Goal: Task Accomplishment & Management: Manage account settings

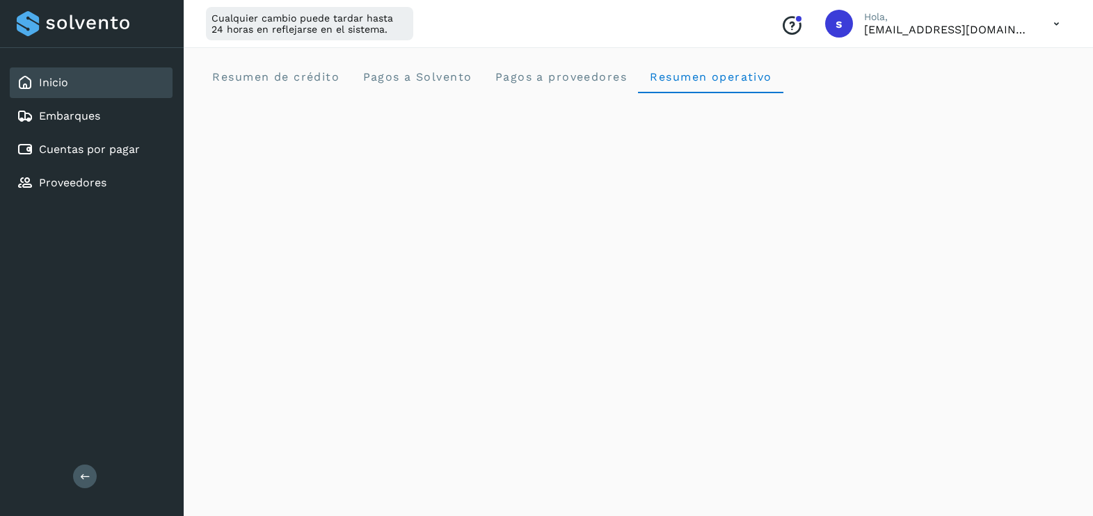
scroll to position [1610, 0]
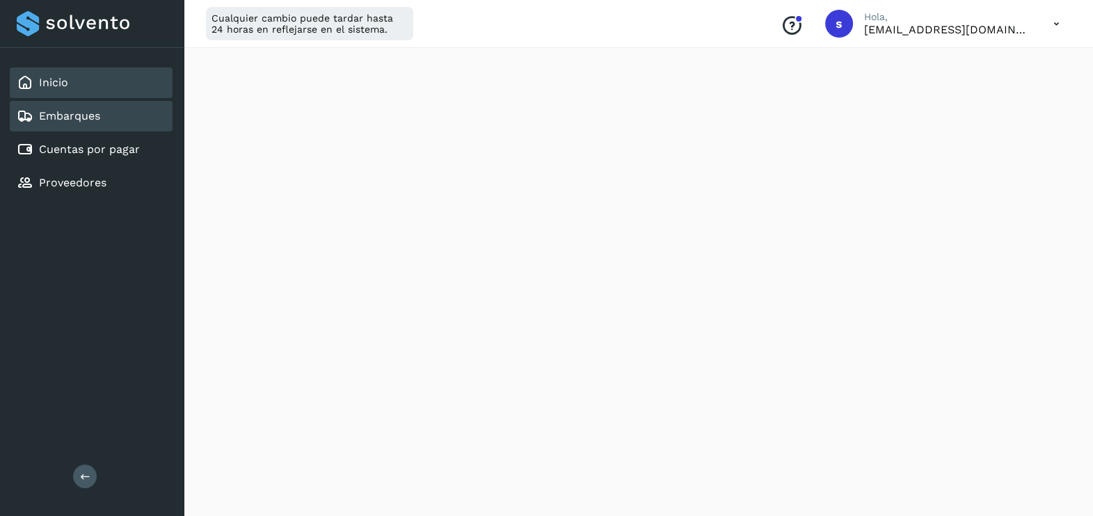
click at [114, 113] on div "Embarques" at bounding box center [91, 116] width 163 height 31
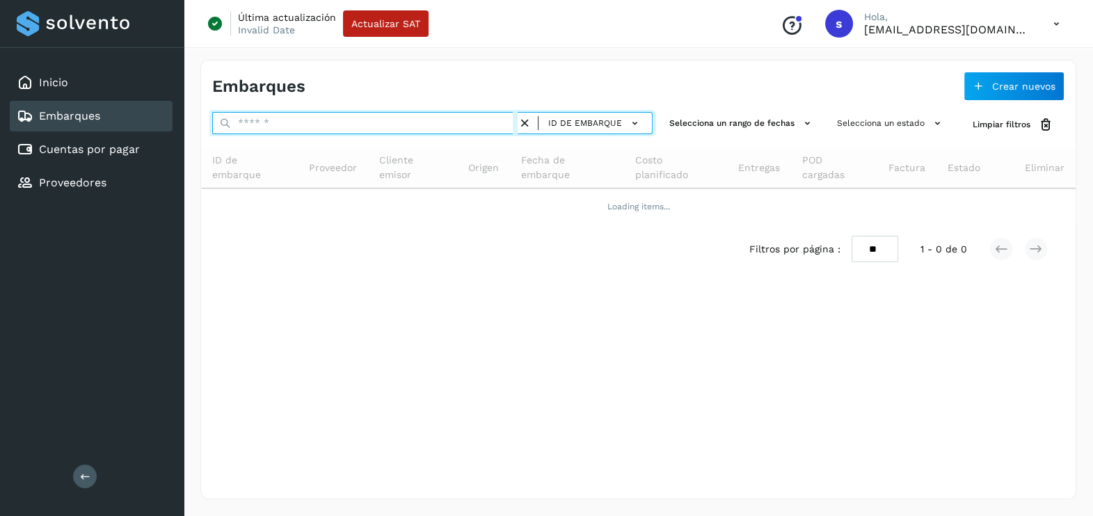
click at [299, 117] on input "text" at bounding box center [364, 123] width 305 height 22
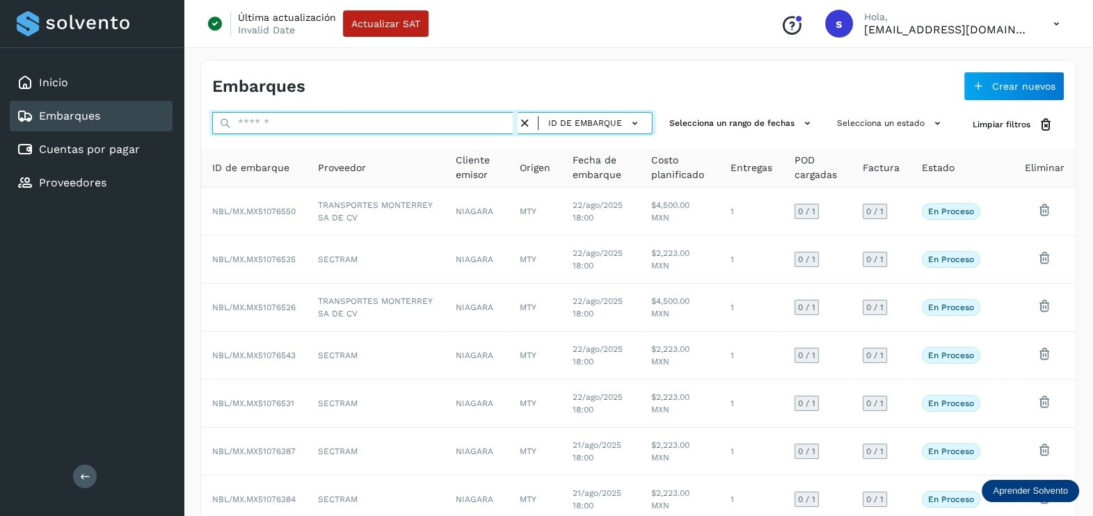
click at [298, 115] on input "text" at bounding box center [364, 123] width 305 height 22
paste input "**********"
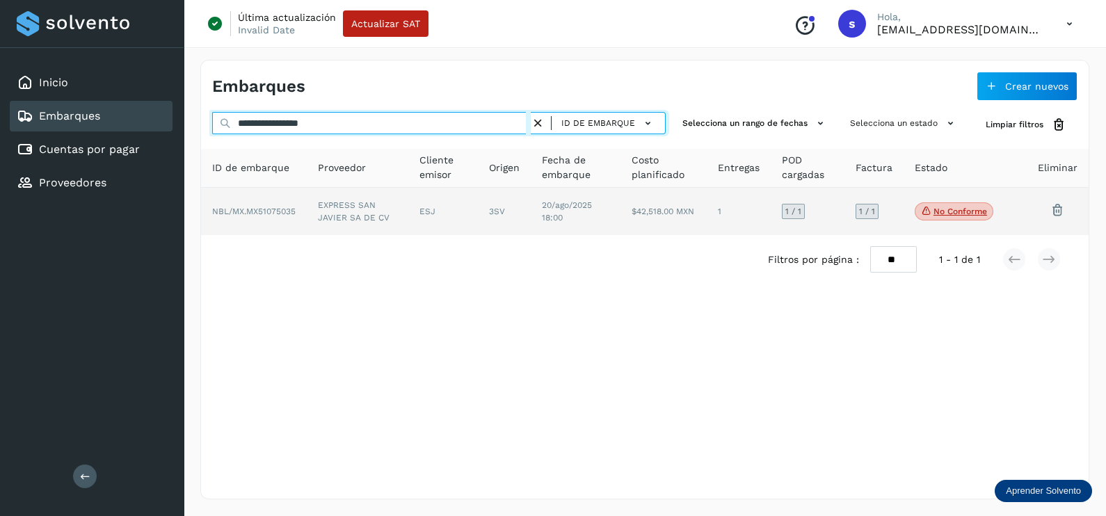
type input "**********"
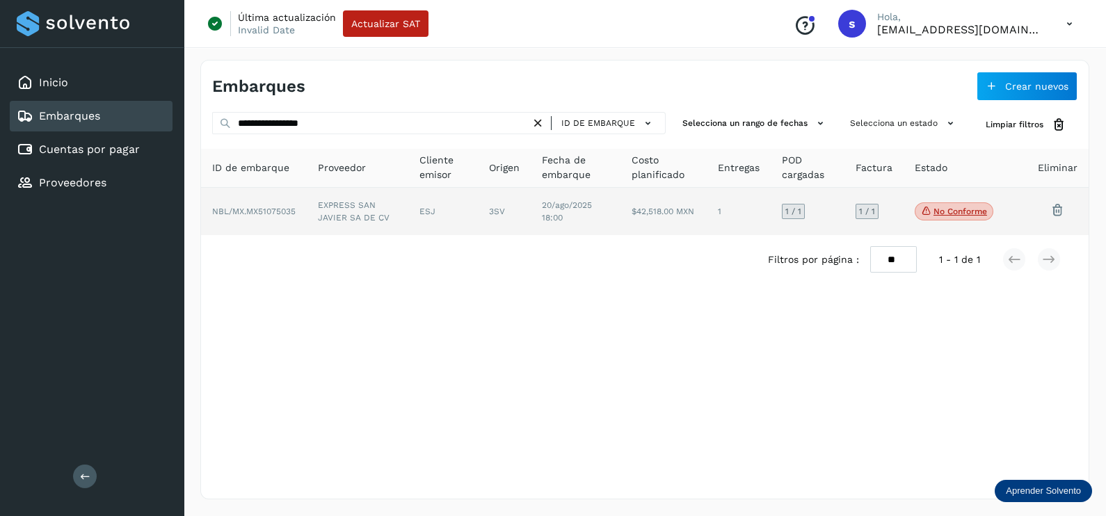
click at [408, 221] on td "EXPRESS SAN JAVIER SA DE CV" at bounding box center [443, 211] width 70 height 47
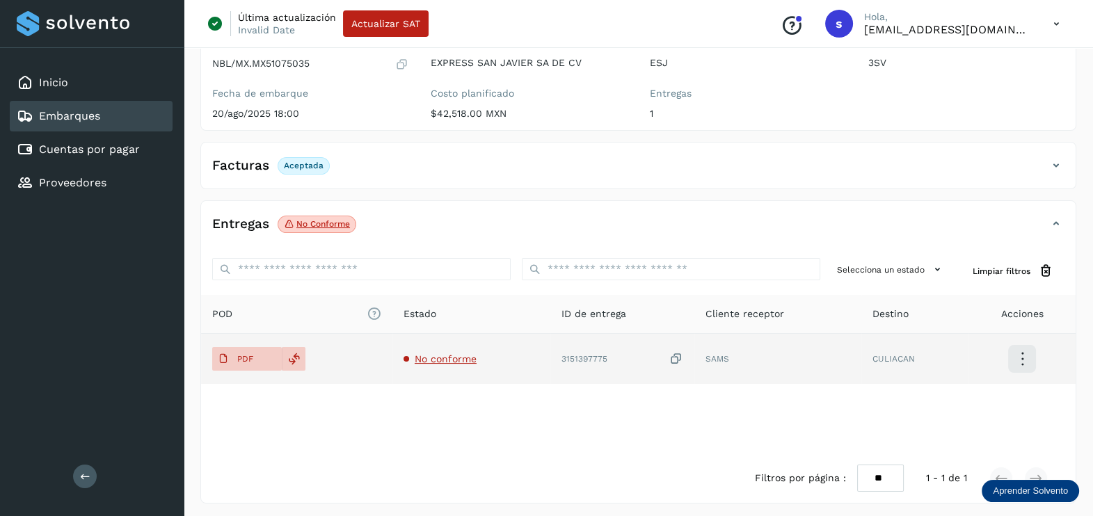
scroll to position [145, 0]
click at [449, 358] on span "No conforme" at bounding box center [446, 356] width 62 height 11
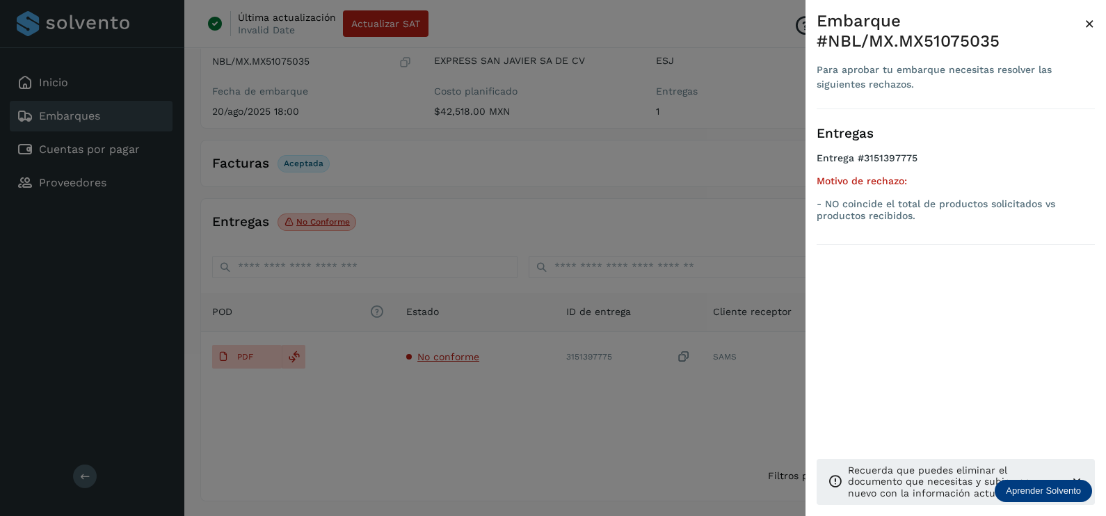
click at [508, 433] on div at bounding box center [553, 258] width 1106 height 516
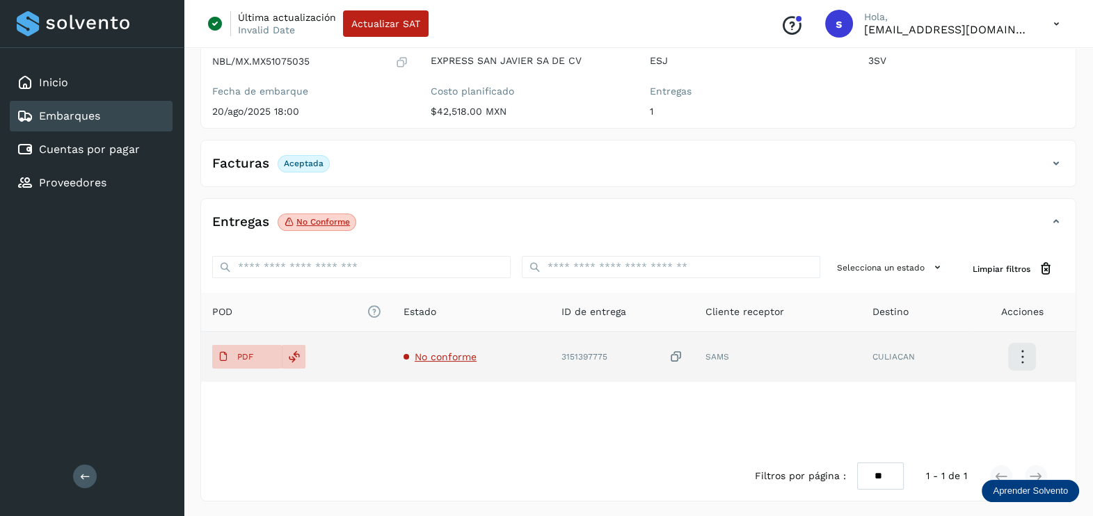
click at [675, 356] on icon at bounding box center [676, 357] width 14 height 15
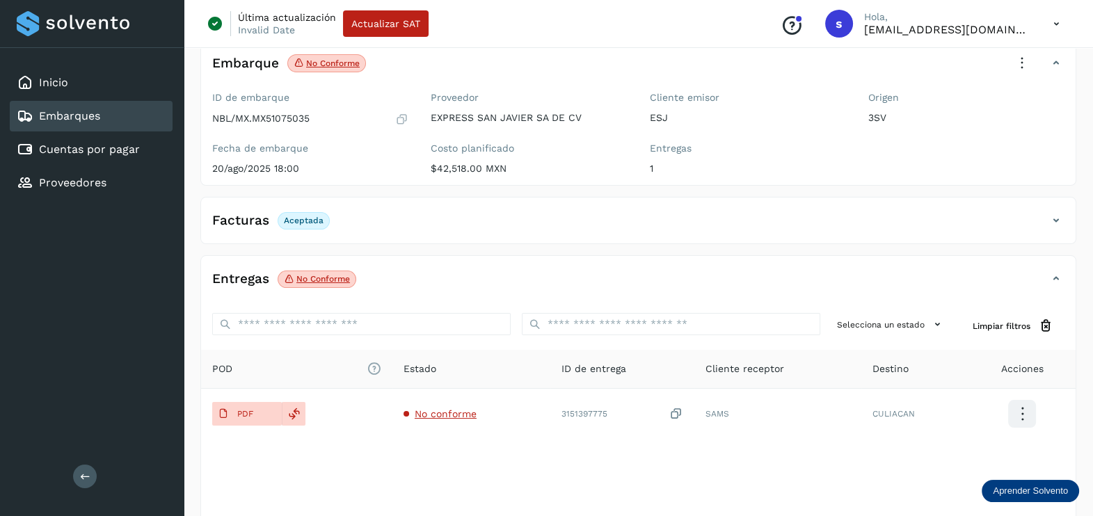
scroll to position [0, 0]
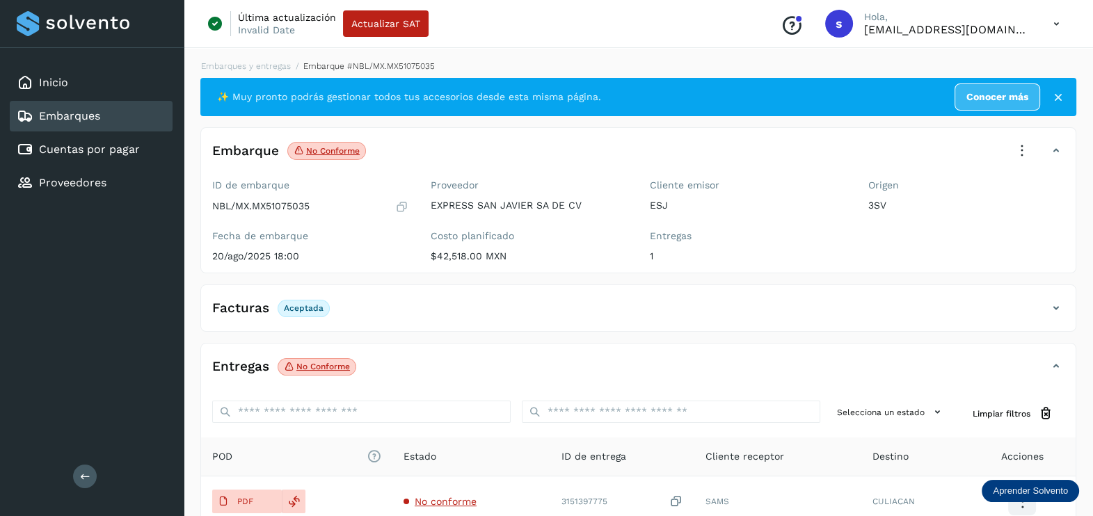
click at [1015, 150] on icon at bounding box center [1021, 151] width 31 height 31
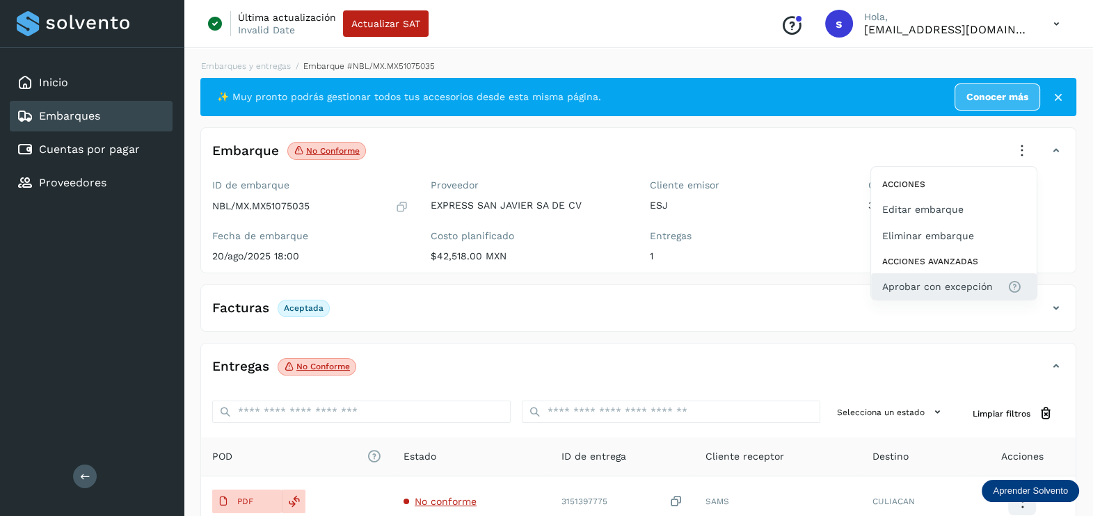
click at [910, 291] on span "Aprobar con excepción" at bounding box center [937, 286] width 111 height 15
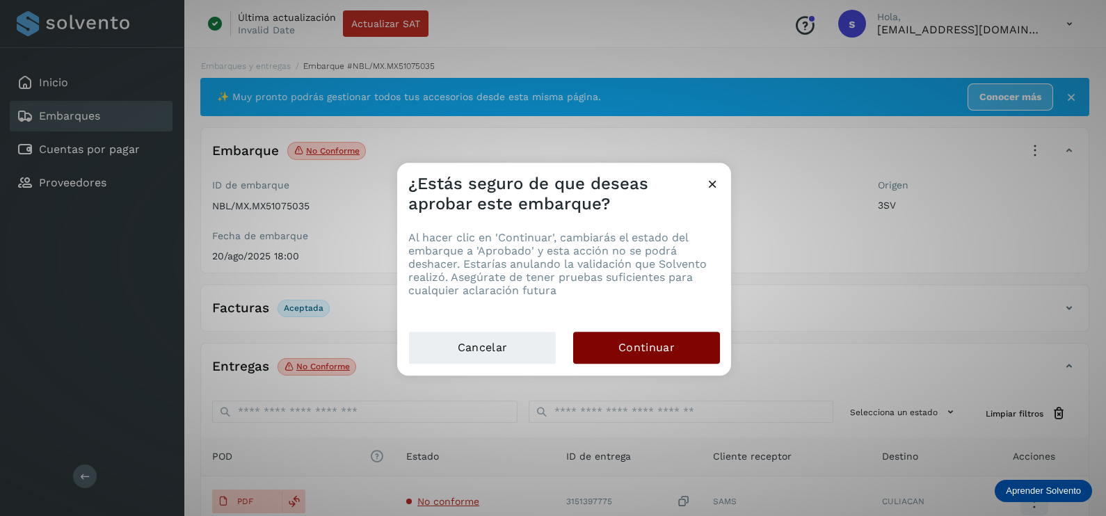
click at [629, 355] on span "Continuar" at bounding box center [646, 347] width 56 height 15
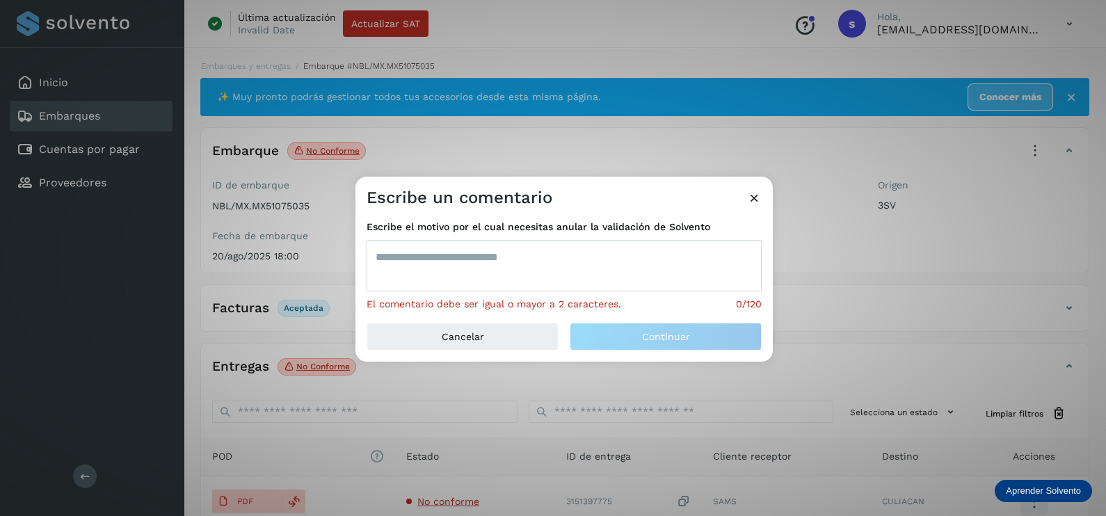
click at [520, 275] on textarea at bounding box center [564, 265] width 395 height 51
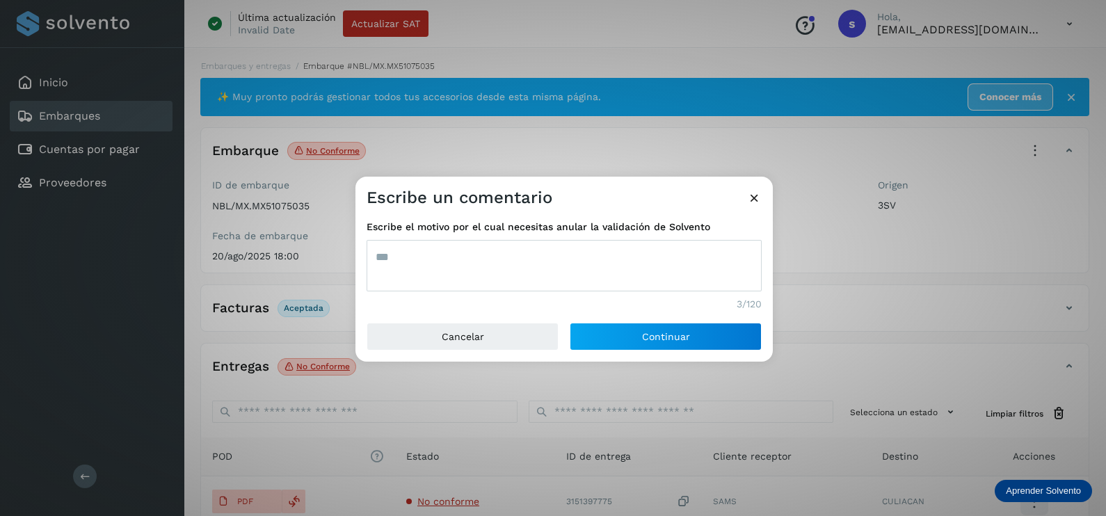
type textarea "***"
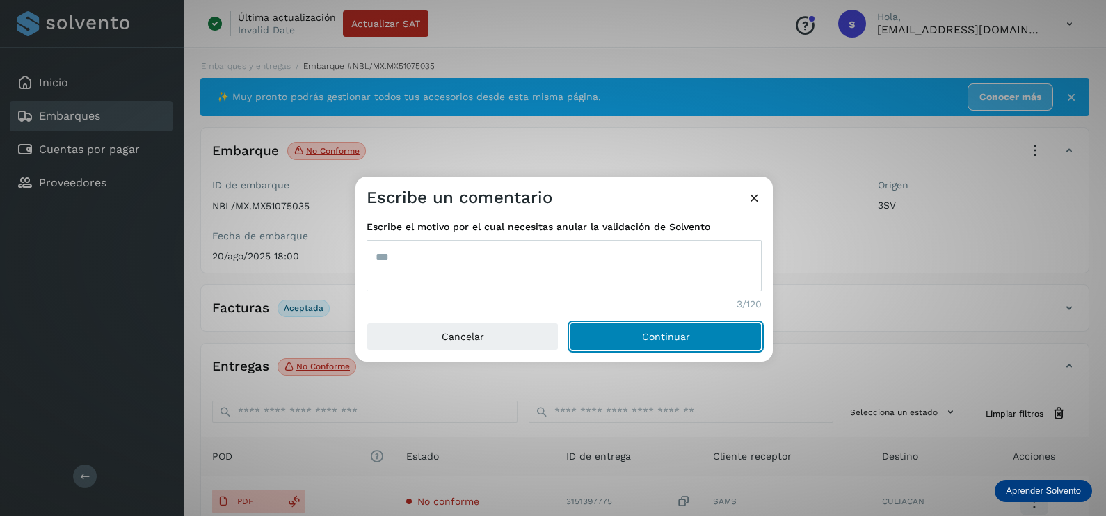
click at [570, 323] on button "Continuar" at bounding box center [666, 337] width 192 height 28
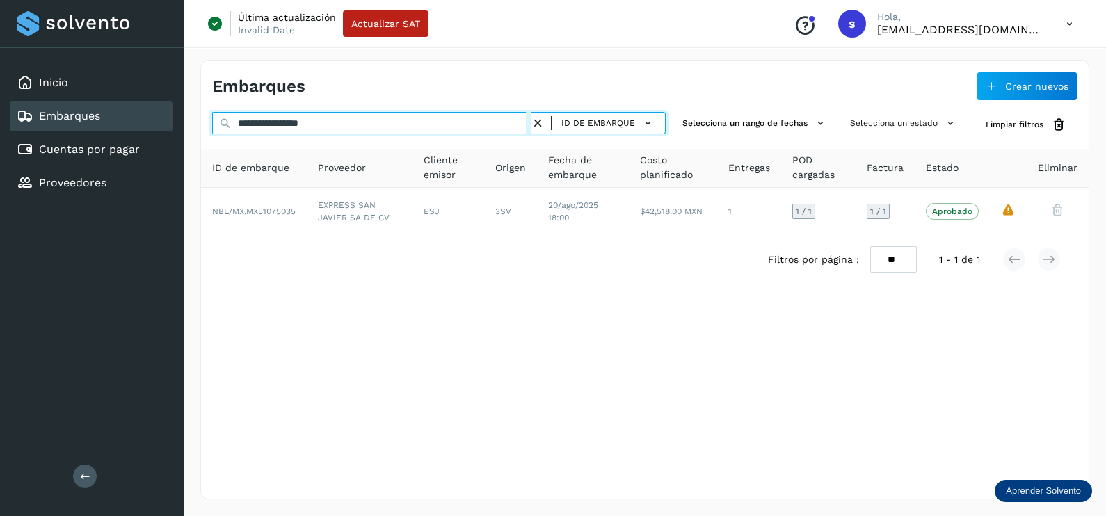
drag, startPoint x: 446, startPoint y: 122, endPoint x: -3, endPoint y: 175, distance: 451.6
click at [0, 175] on html "**********" at bounding box center [553, 258] width 1106 height 516
paste input "text"
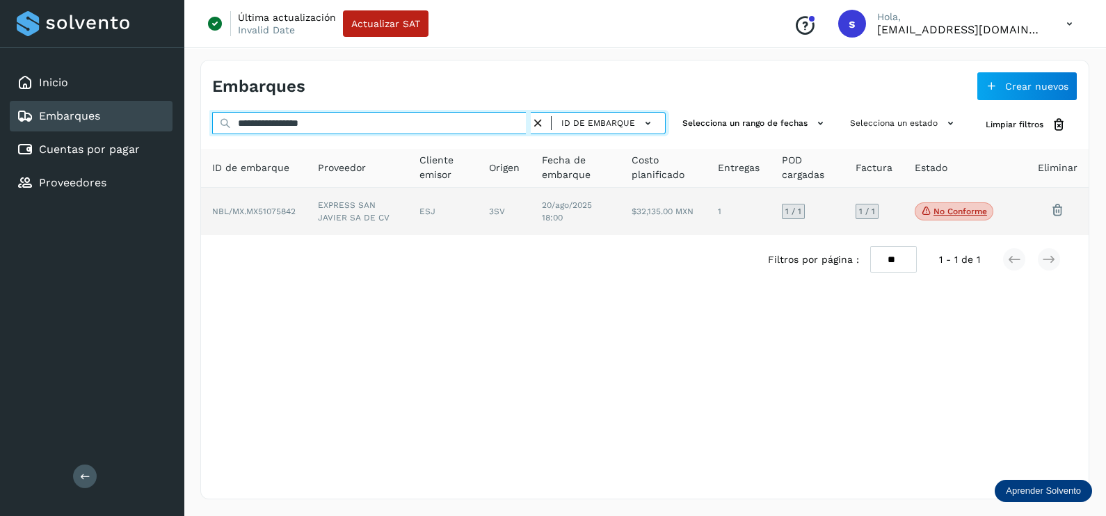
type input "**********"
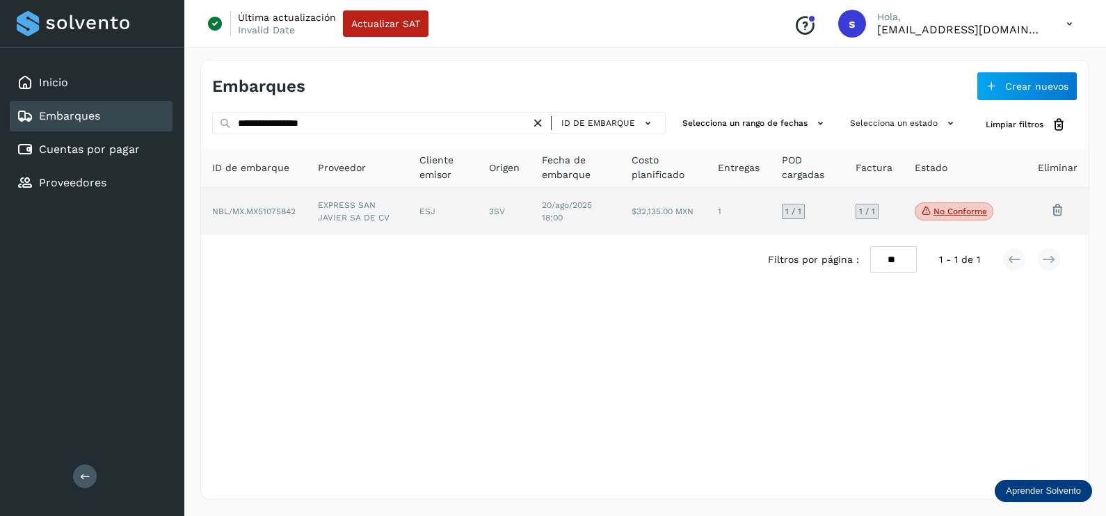
click at [531, 193] on td "3SV" at bounding box center [576, 211] width 90 height 47
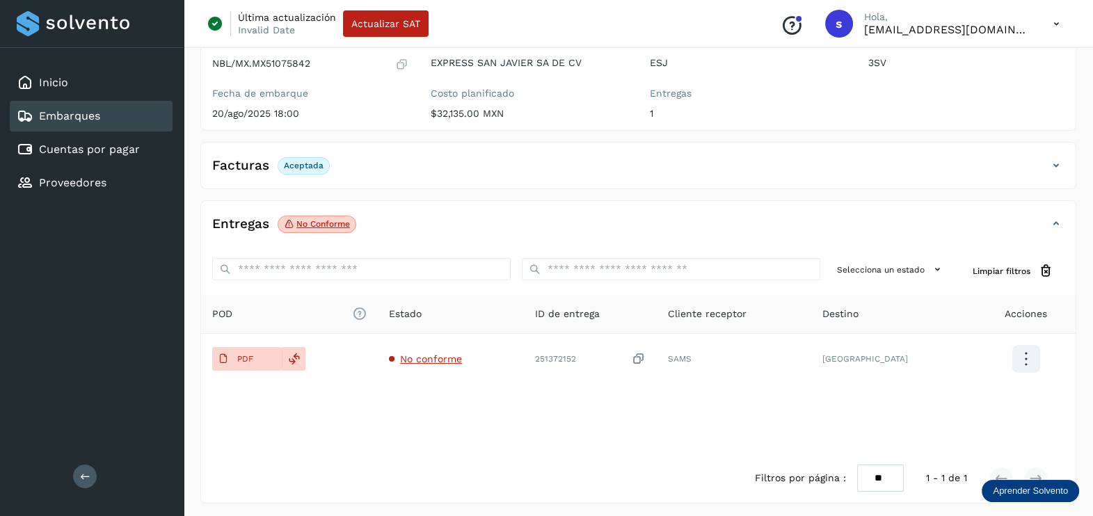
scroll to position [145, 0]
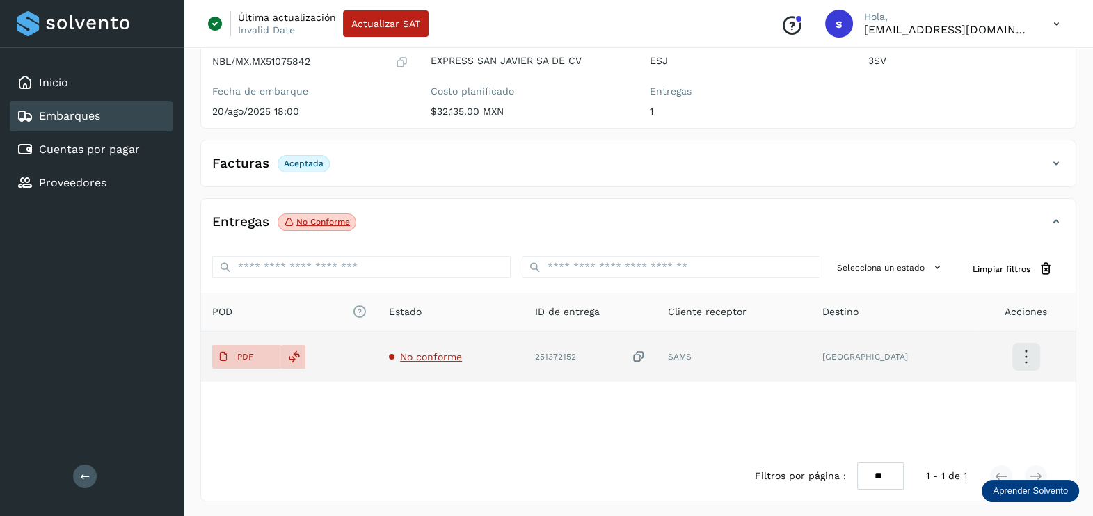
click at [451, 359] on span "No conforme" at bounding box center [431, 356] width 62 height 11
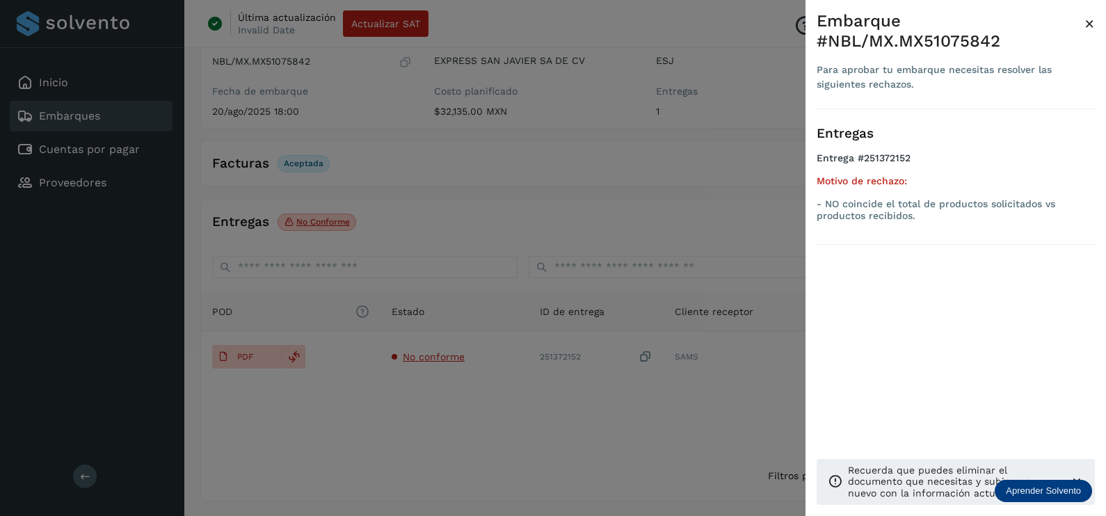
click at [499, 403] on div at bounding box center [553, 258] width 1106 height 516
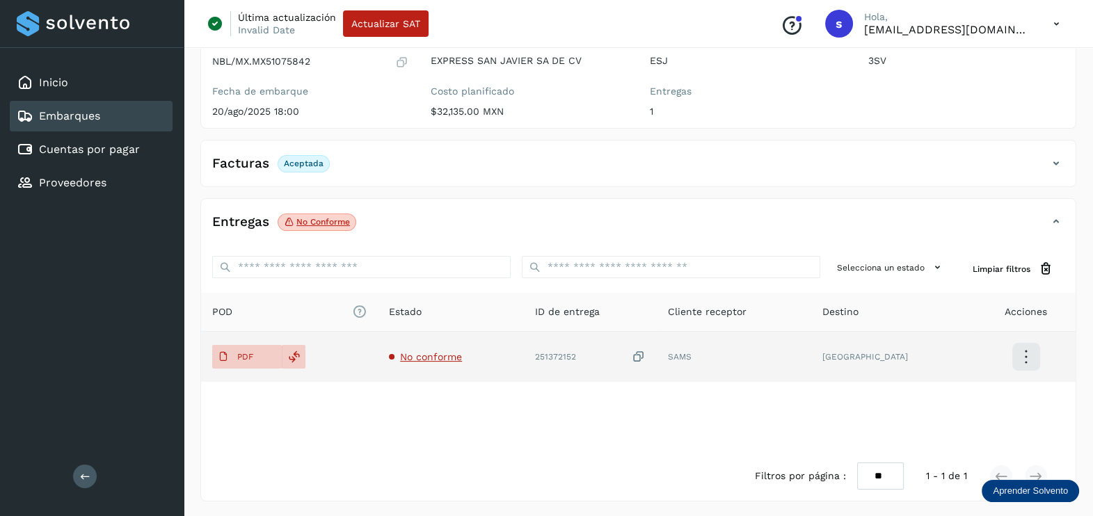
click at [645, 351] on icon at bounding box center [638, 357] width 14 height 15
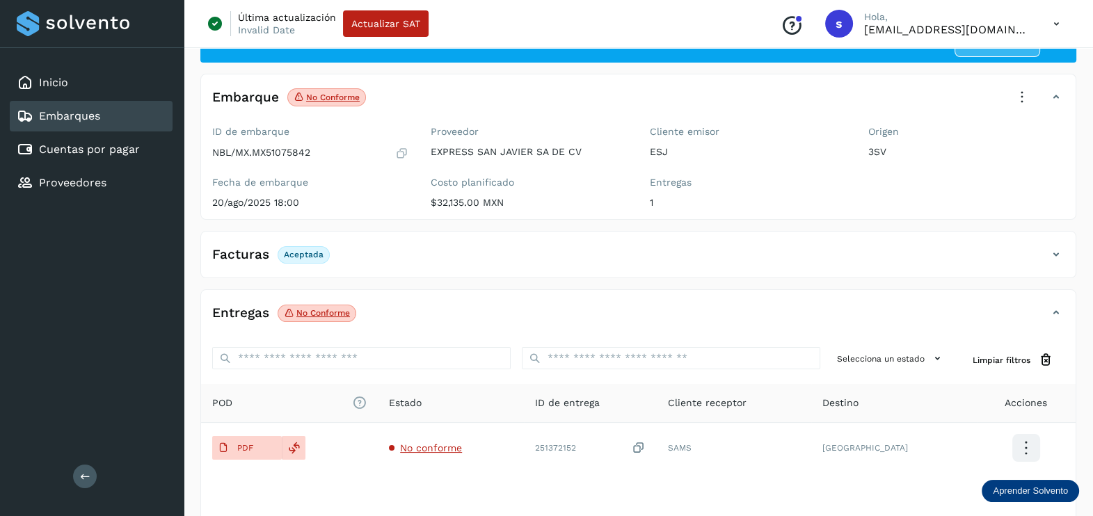
scroll to position [0, 0]
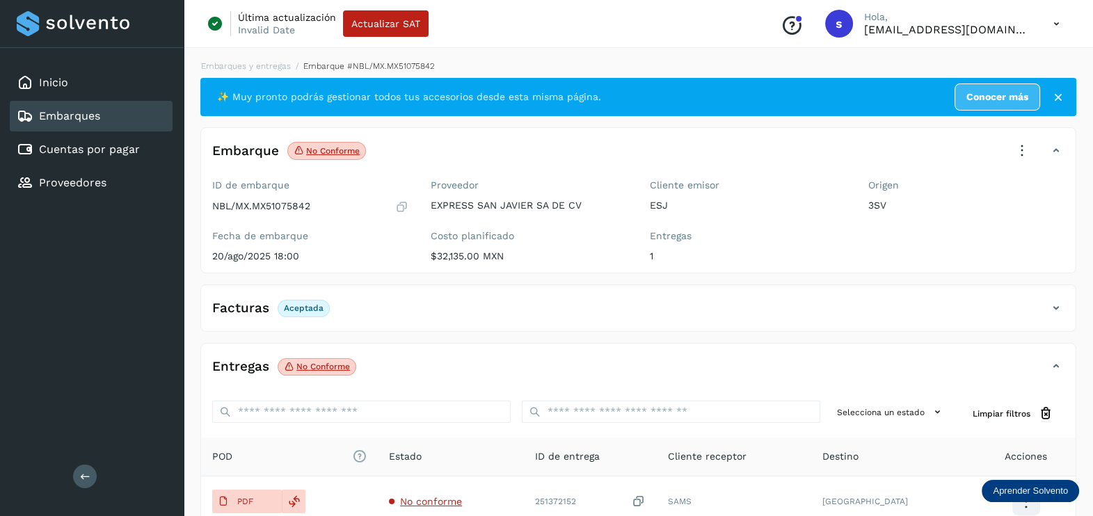
click at [1015, 143] on icon at bounding box center [1021, 151] width 31 height 31
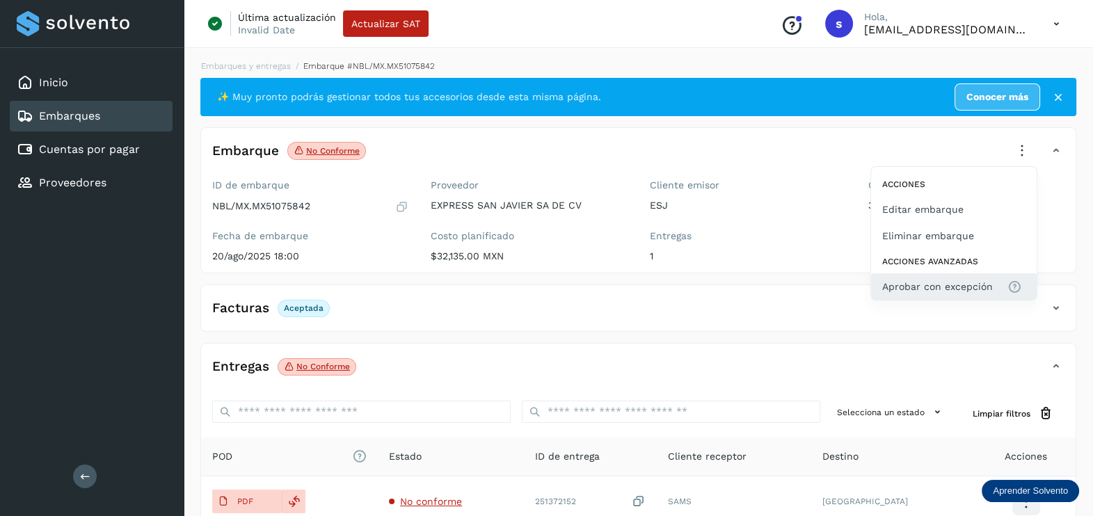
click at [935, 284] on span "Aprobar con excepción" at bounding box center [937, 286] width 111 height 15
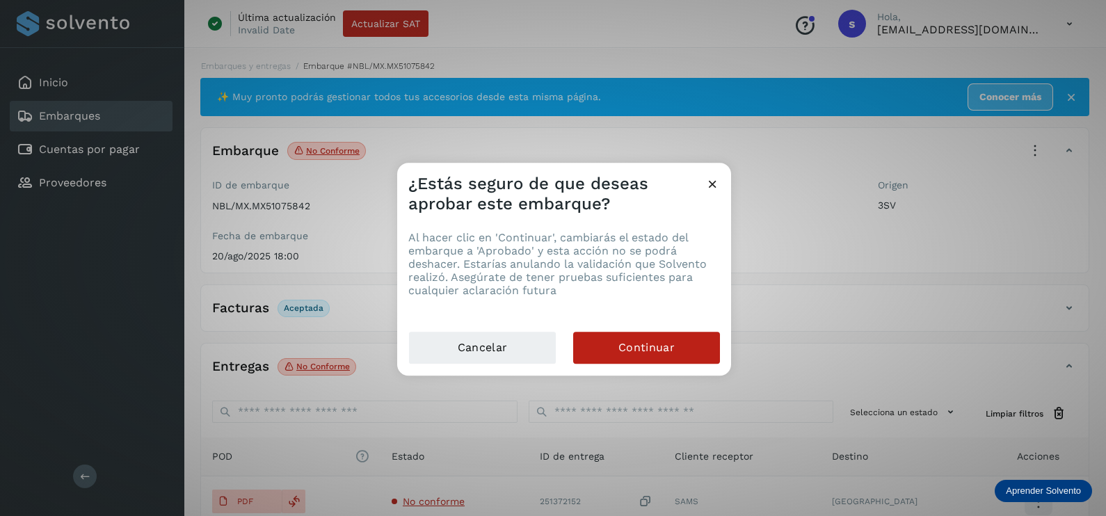
click at [673, 328] on div "Al hacer clic en 'Continuar', cambiarás el estado del embarque a 'Aprobado' y e…" at bounding box center [564, 272] width 334 height 117
click at [675, 354] on button "Continuar" at bounding box center [646, 348] width 147 height 32
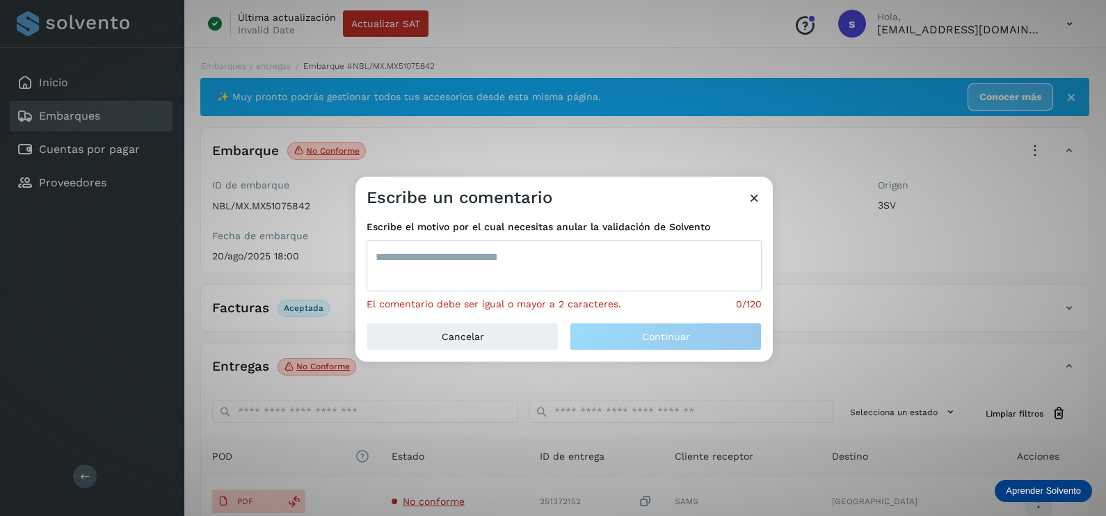
click at [563, 264] on textarea at bounding box center [564, 265] width 395 height 51
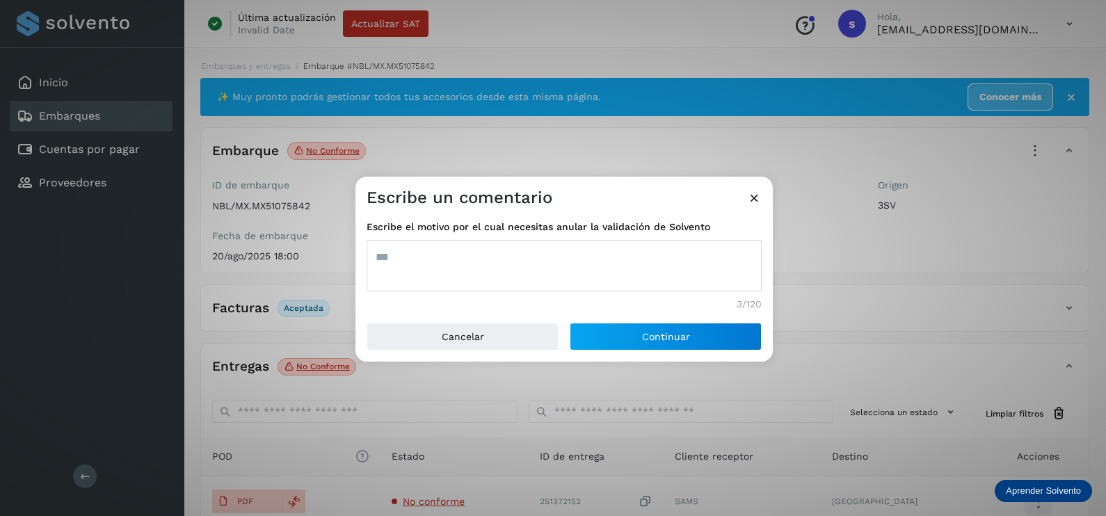
type textarea "***"
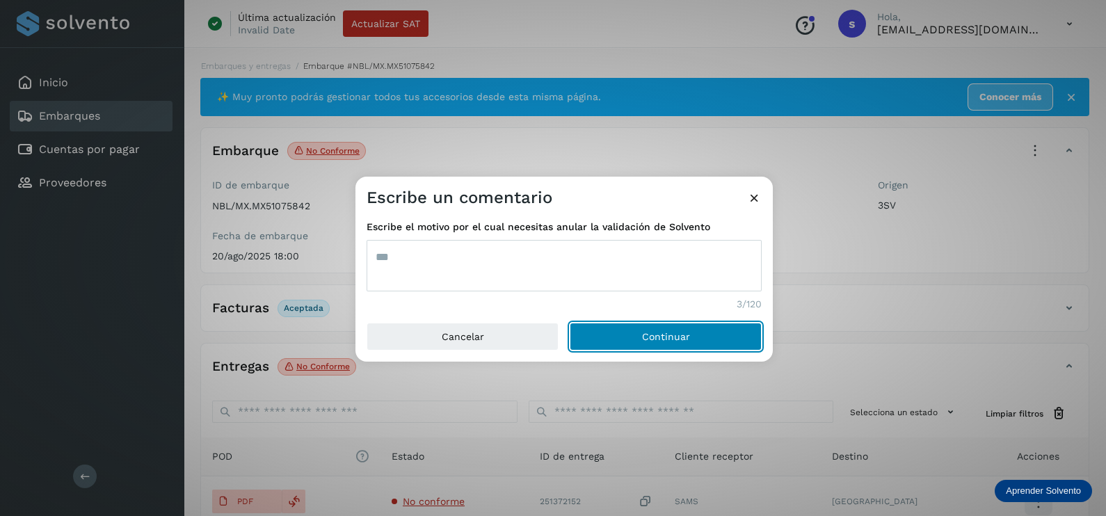
click at [570, 323] on button "Continuar" at bounding box center [666, 337] width 192 height 28
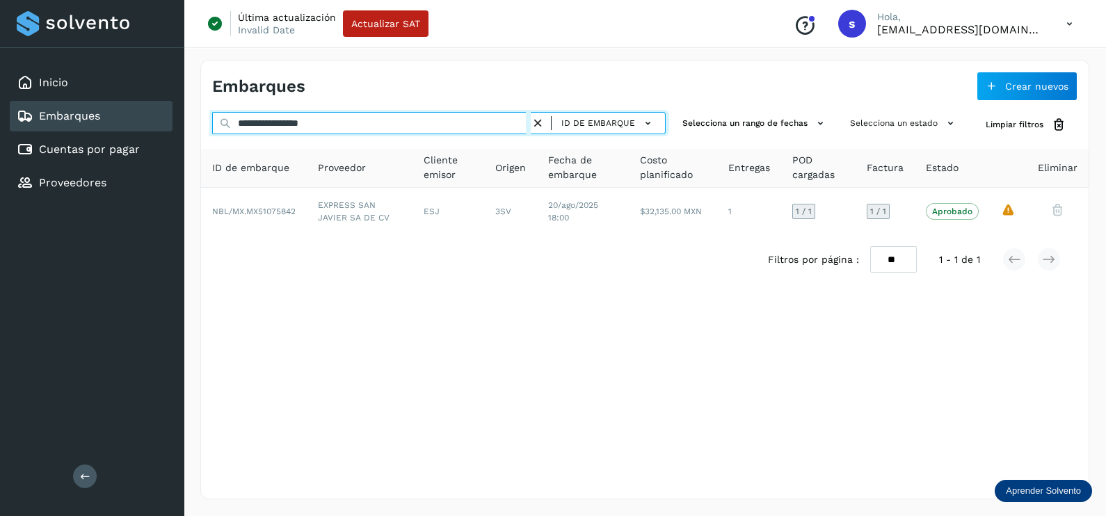
drag, startPoint x: 211, startPoint y: 122, endPoint x: 29, endPoint y: 129, distance: 183.0
click at [29, 129] on div "**********" at bounding box center [553, 258] width 1106 height 516
paste input "text"
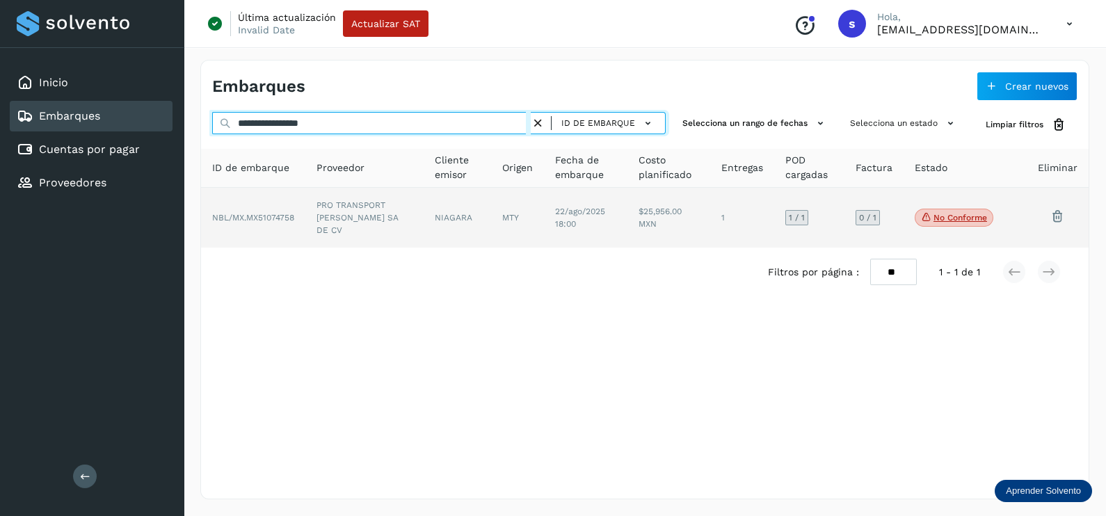
type input "**********"
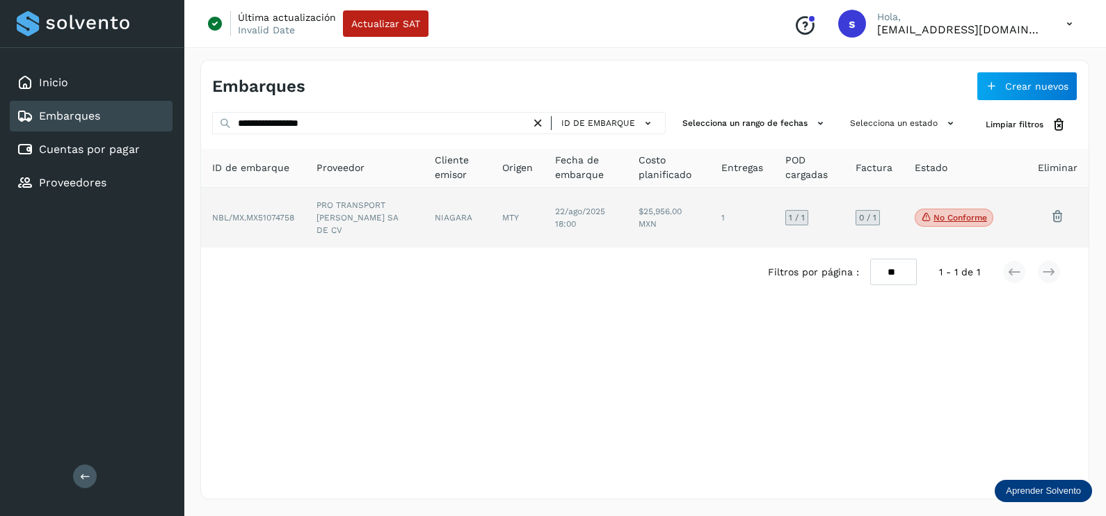
click at [544, 216] on td "MTY" at bounding box center [585, 218] width 83 height 60
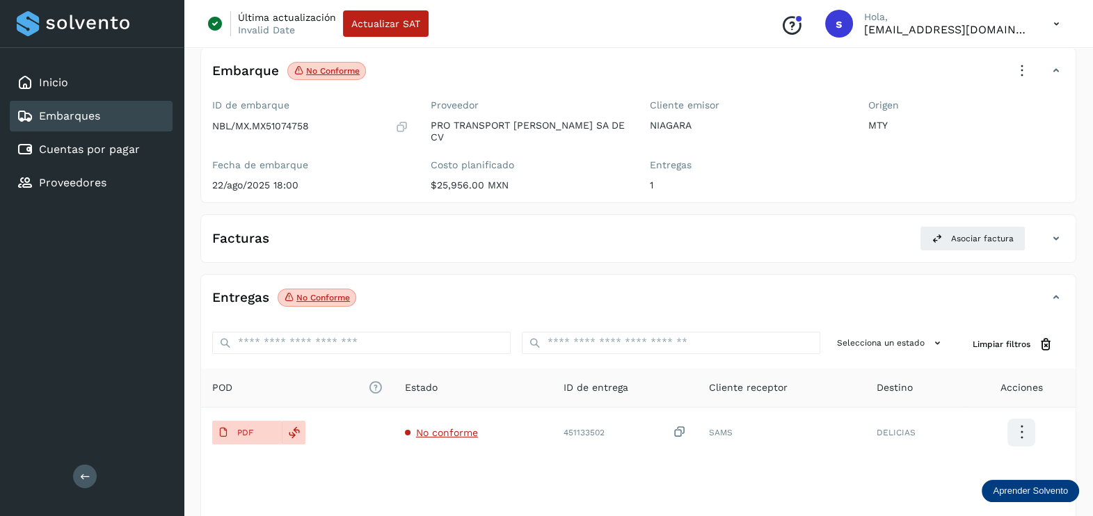
scroll to position [145, 0]
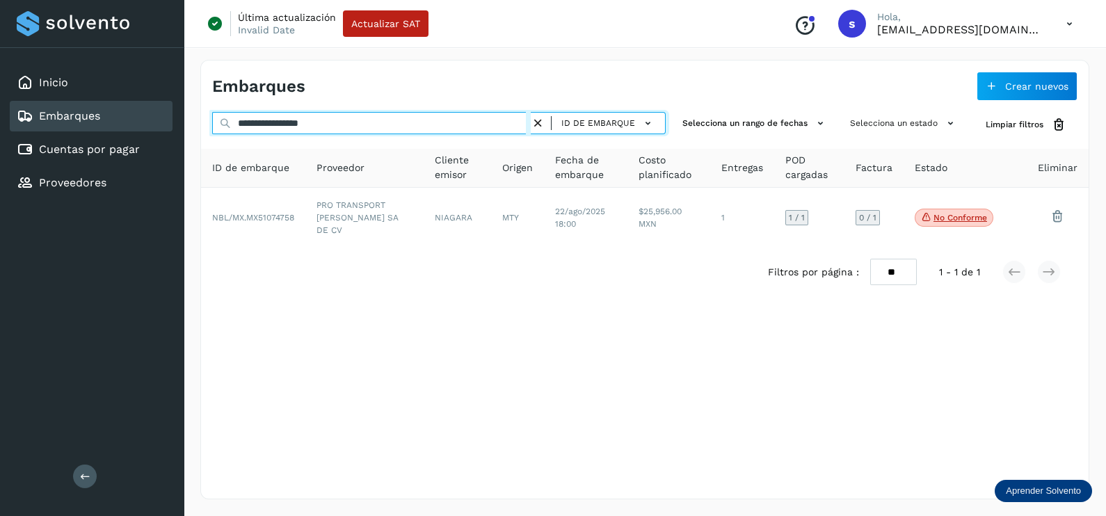
drag, startPoint x: 446, startPoint y: 129, endPoint x: 59, endPoint y: 122, distance: 387.4
click at [59, 122] on div "**********" at bounding box center [553, 258] width 1106 height 516
paste input "text"
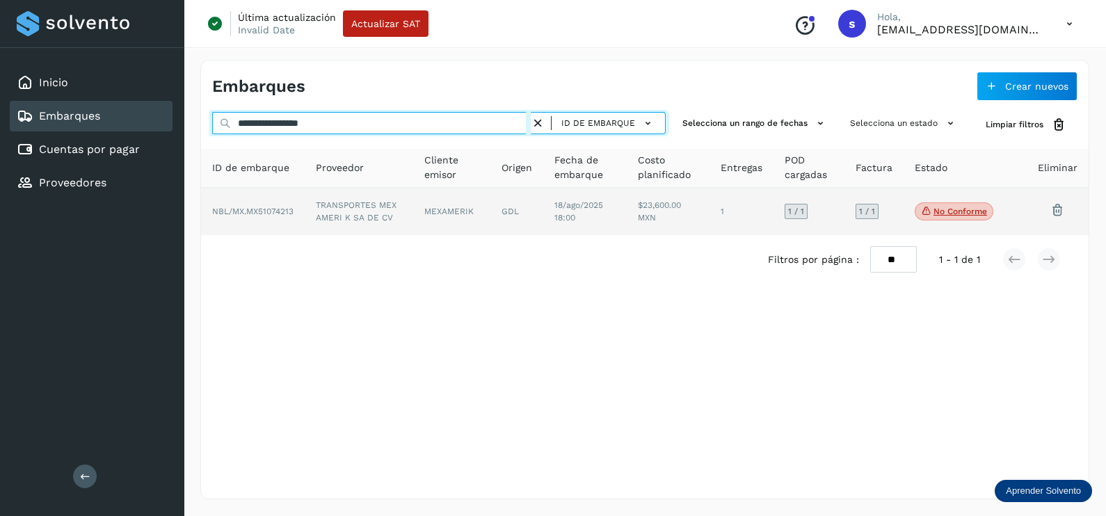
type input "**********"
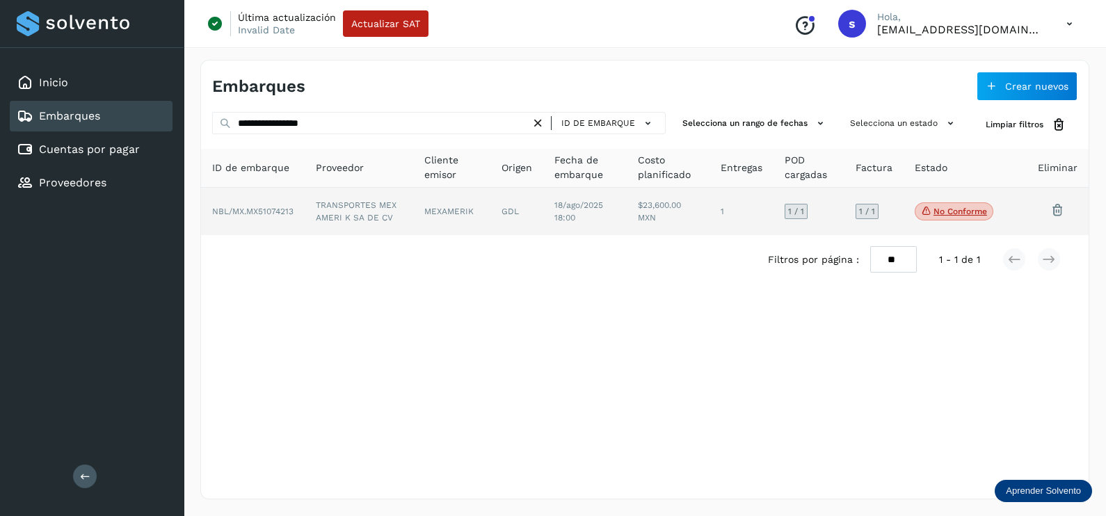
click at [413, 227] on td "TRANSPORTES MEX AMERI K SA DE CV" at bounding box center [451, 211] width 77 height 47
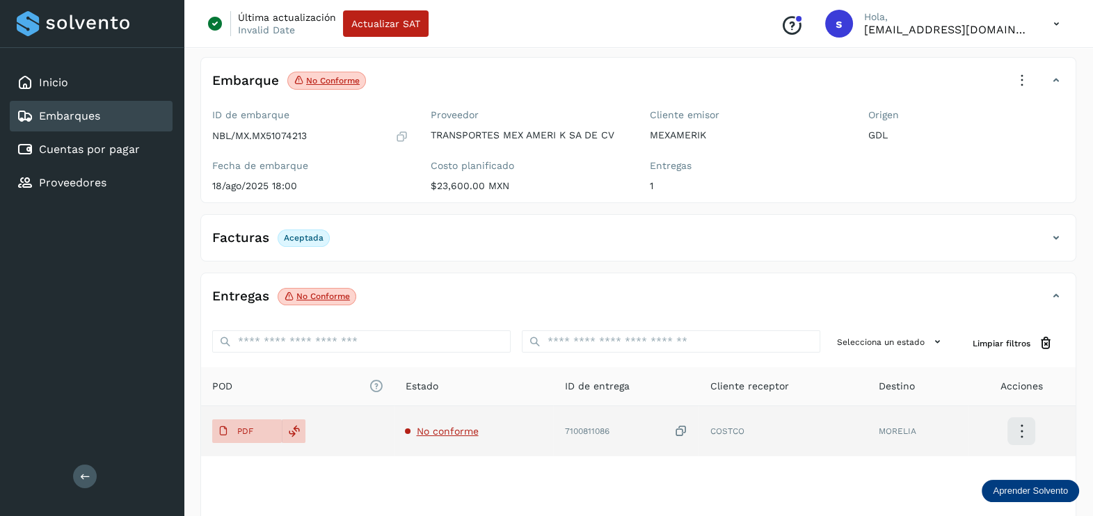
scroll to position [86, 0]
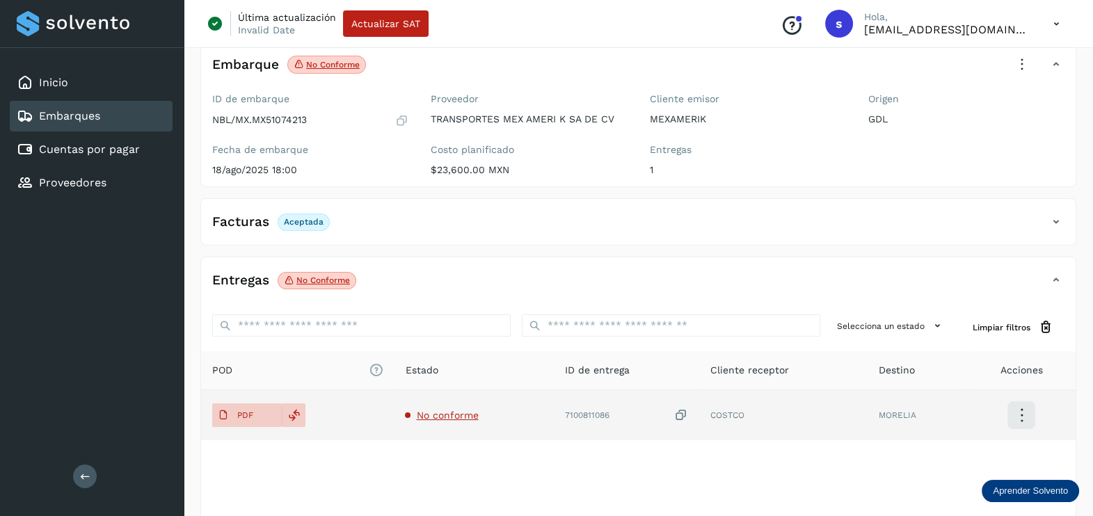
click at [553, 404] on td "No conforme" at bounding box center [625, 415] width 145 height 50
click at [443, 411] on span "No conforme" at bounding box center [447, 415] width 62 height 11
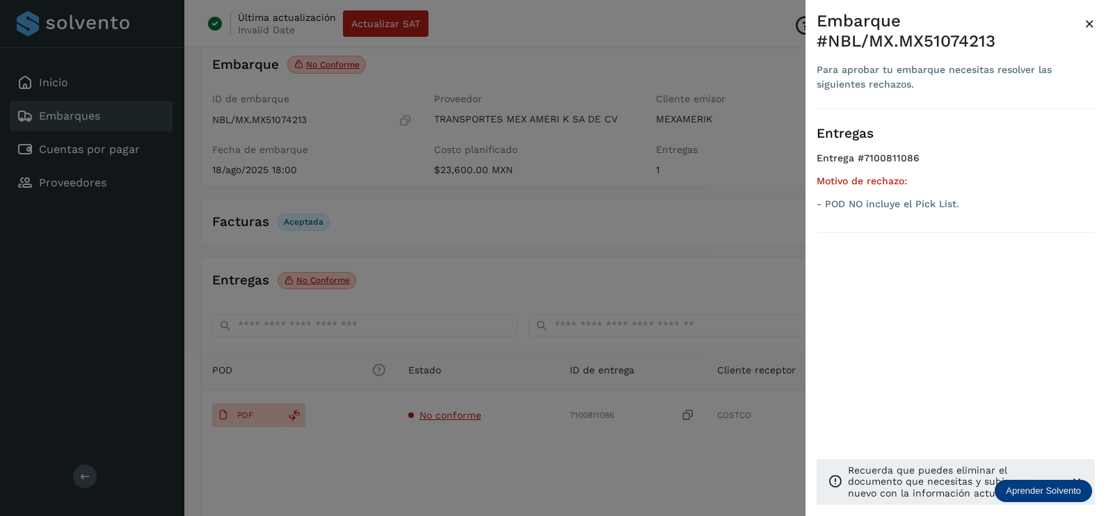
click at [685, 258] on div at bounding box center [553, 258] width 1106 height 516
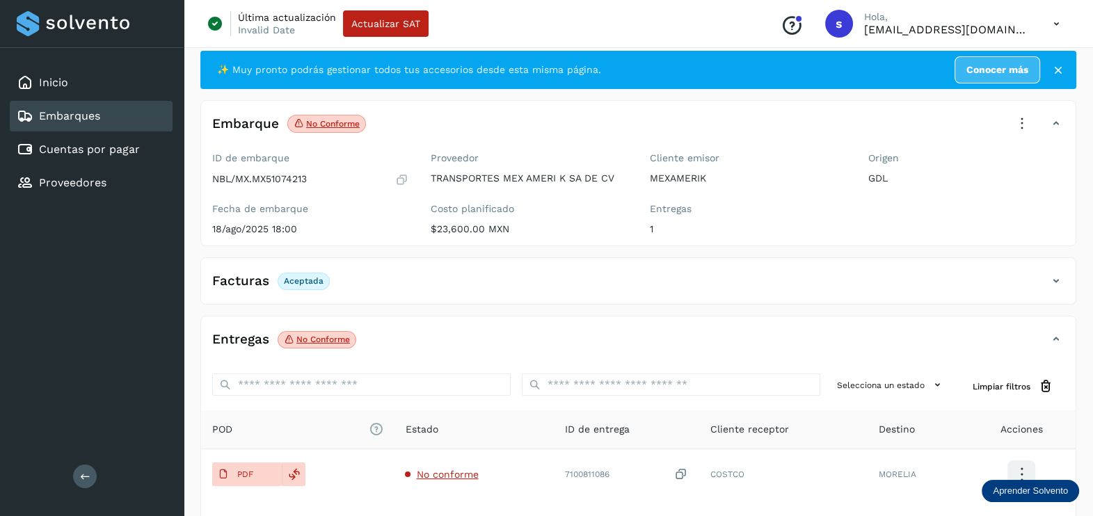
scroll to position [0, 0]
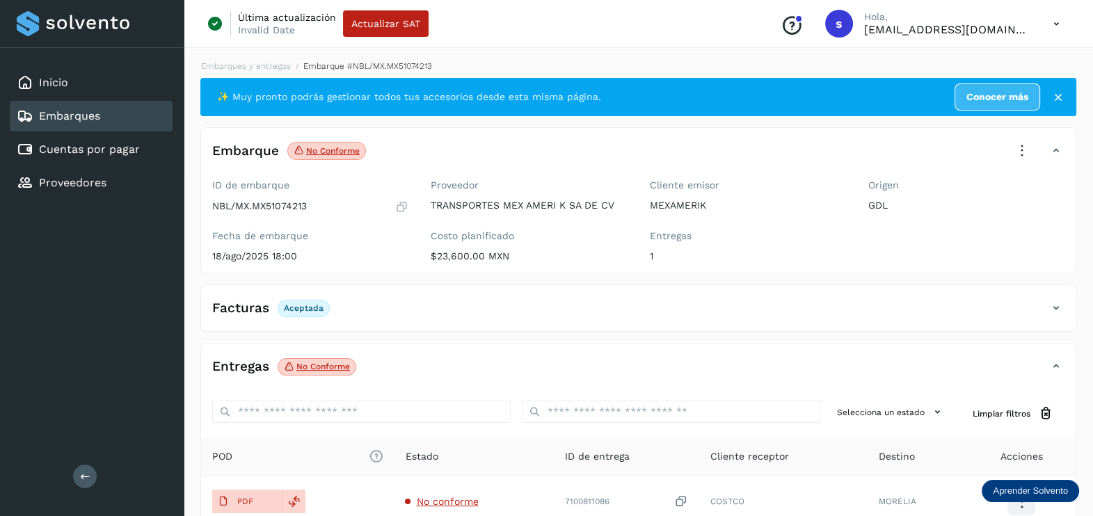
drag, startPoint x: 1029, startPoint y: 148, endPoint x: 1029, endPoint y: 155, distance: 7.0
click at [1029, 150] on icon at bounding box center [1021, 151] width 31 height 31
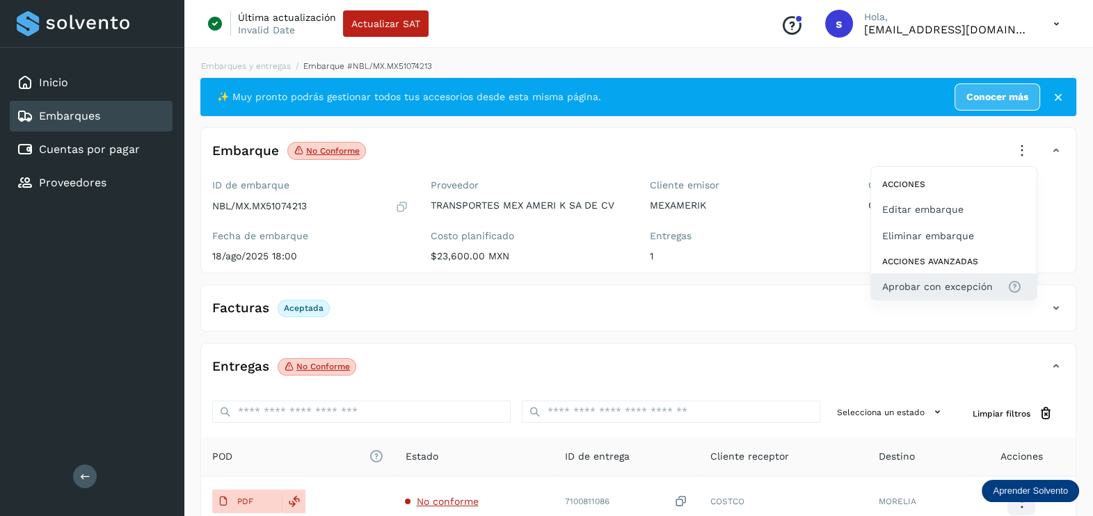
click at [939, 280] on span "Aprobar con excepción" at bounding box center [937, 286] width 111 height 15
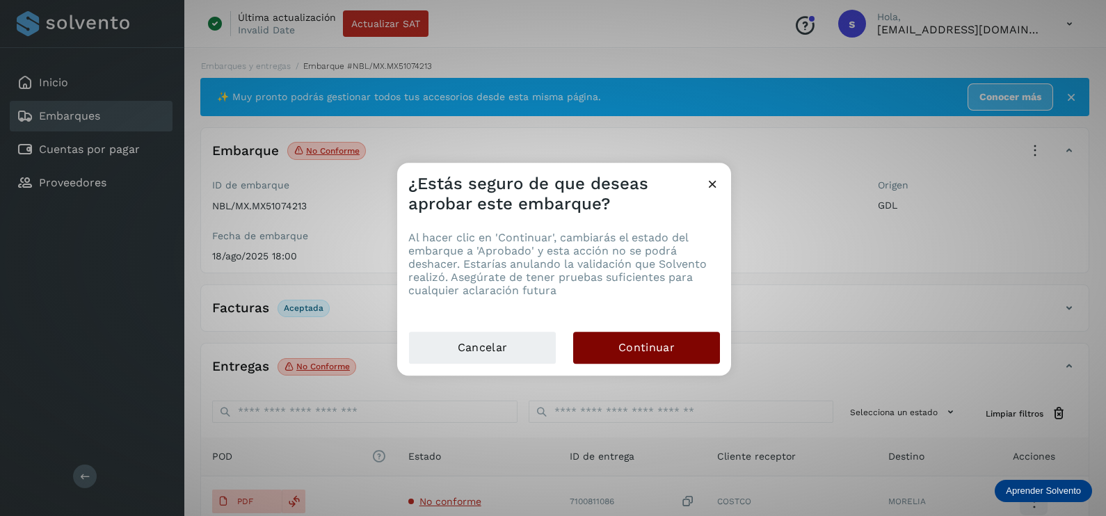
click at [657, 348] on span "Continuar" at bounding box center [646, 347] width 56 height 15
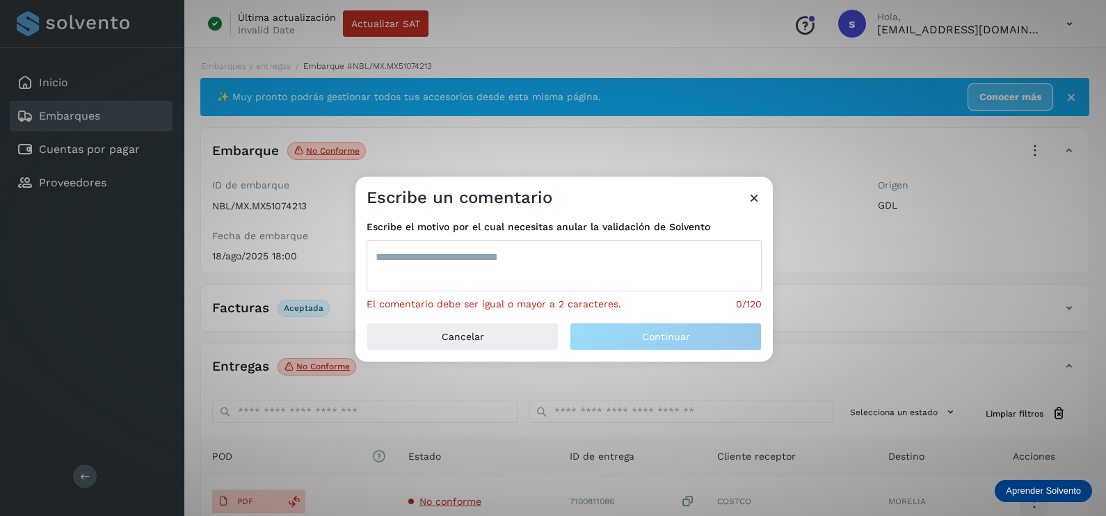
click at [539, 273] on textarea at bounding box center [564, 265] width 395 height 51
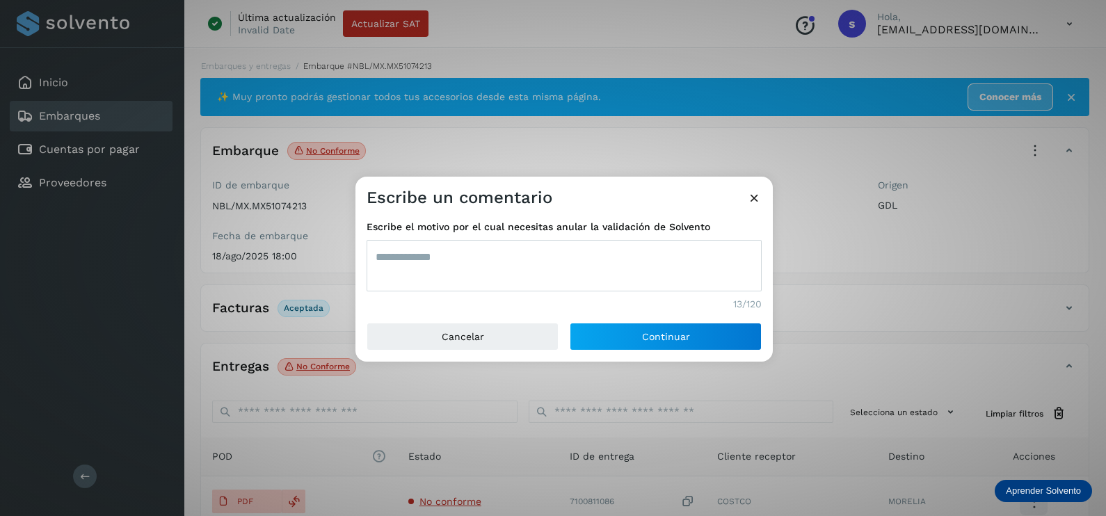
type textarea "**********"
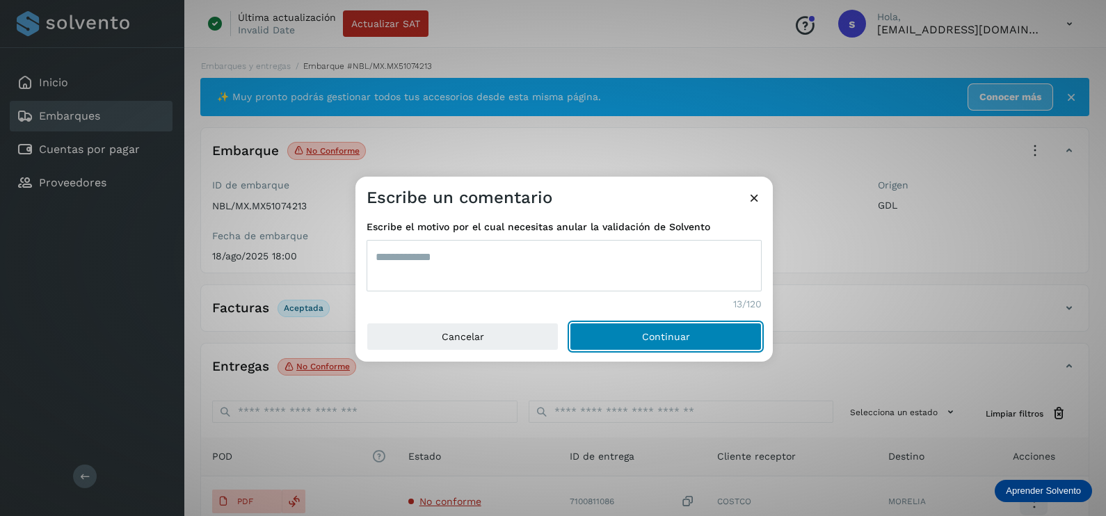
click at [570, 323] on button "Continuar" at bounding box center [666, 337] width 192 height 28
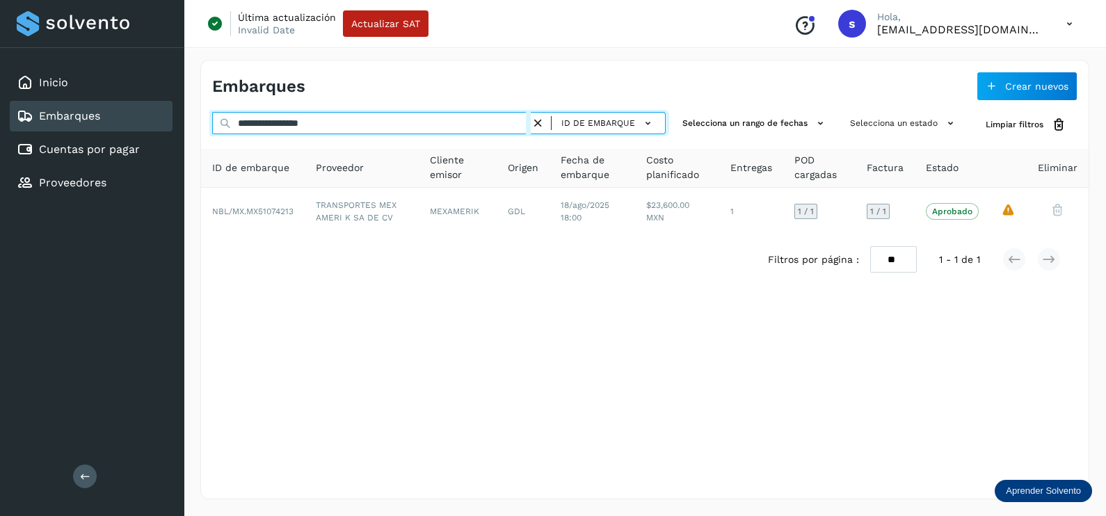
drag, startPoint x: 436, startPoint y: 127, endPoint x: 255, endPoint y: 125, distance: 181.5
click at [255, 125] on input "**********" at bounding box center [371, 123] width 319 height 22
click at [371, 122] on input "**********" at bounding box center [371, 123] width 319 height 22
drag, startPoint x: 387, startPoint y: 122, endPoint x: 230, endPoint y: 119, distance: 156.5
click at [230, 119] on div "**********" at bounding box center [438, 125] width 453 height 26
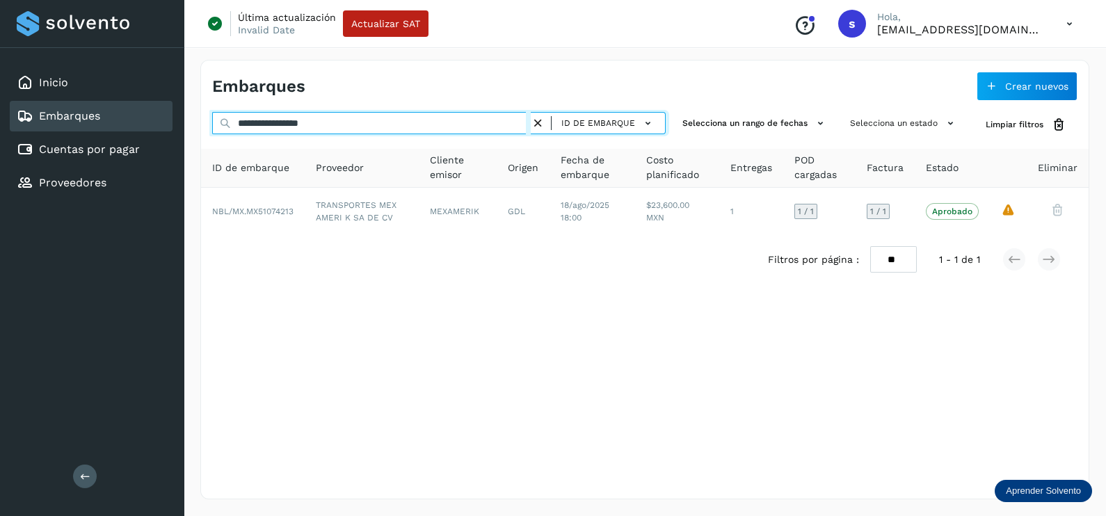
paste input "text"
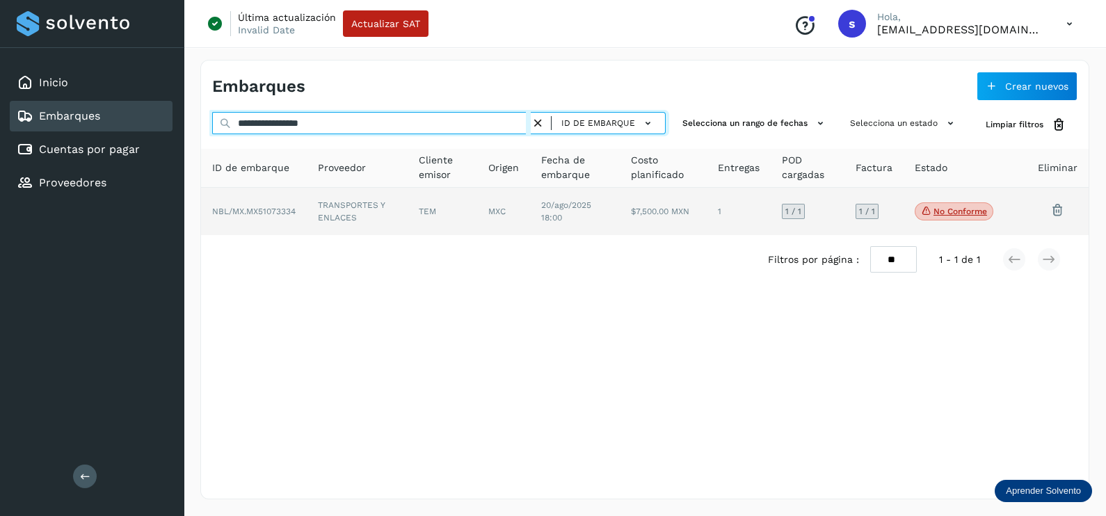
type input "**********"
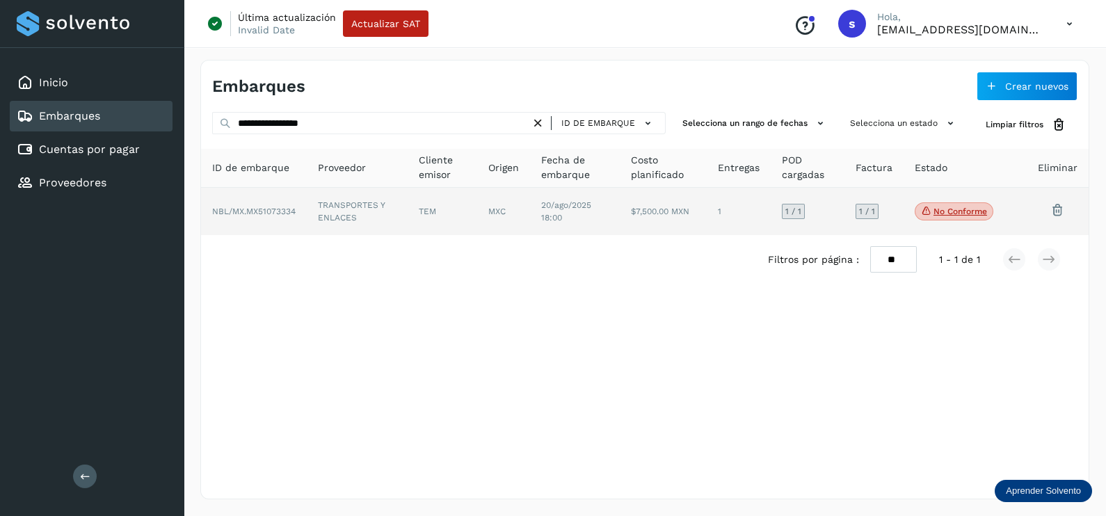
click at [477, 202] on td "TEM" at bounding box center [503, 211] width 53 height 47
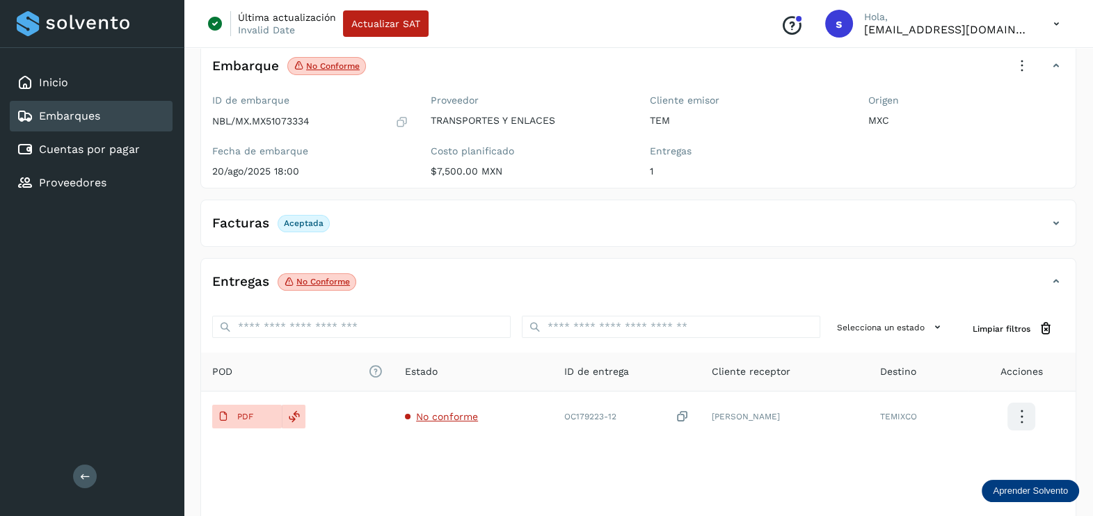
scroll to position [145, 0]
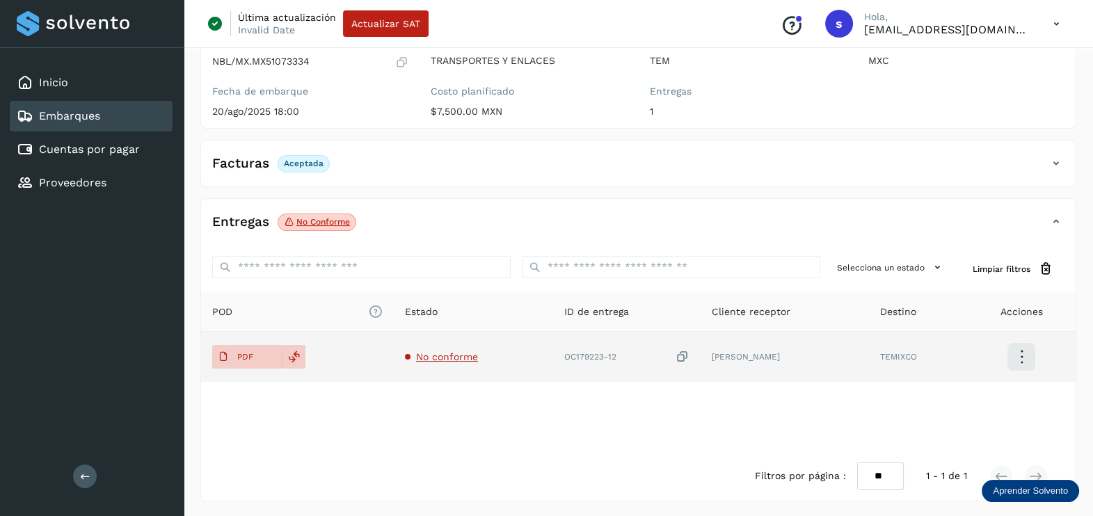
click at [452, 357] on span "No conforme" at bounding box center [447, 356] width 62 height 11
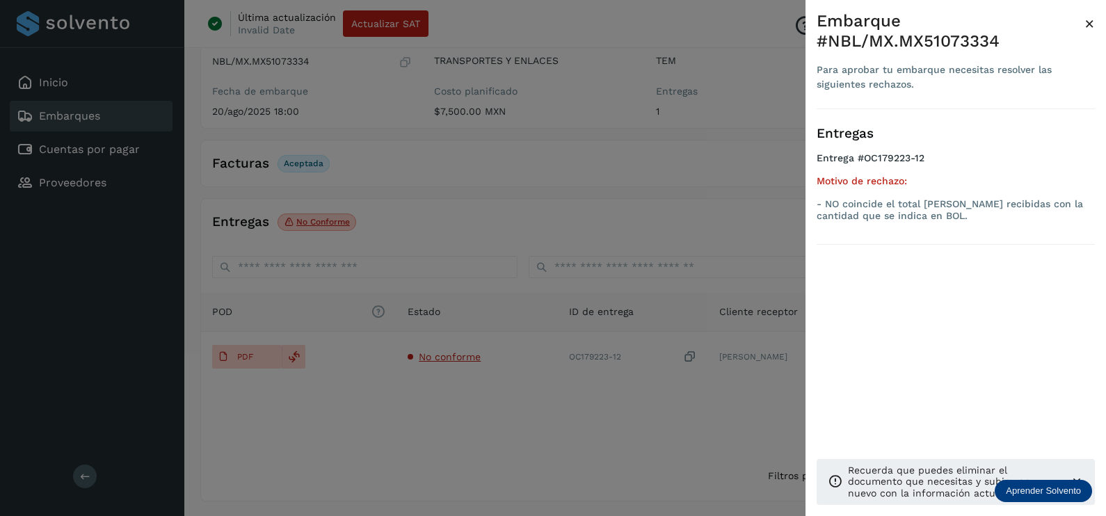
drag, startPoint x: 530, startPoint y: 385, endPoint x: 542, endPoint y: 383, distance: 12.7
click at [528, 386] on div at bounding box center [553, 258] width 1106 height 516
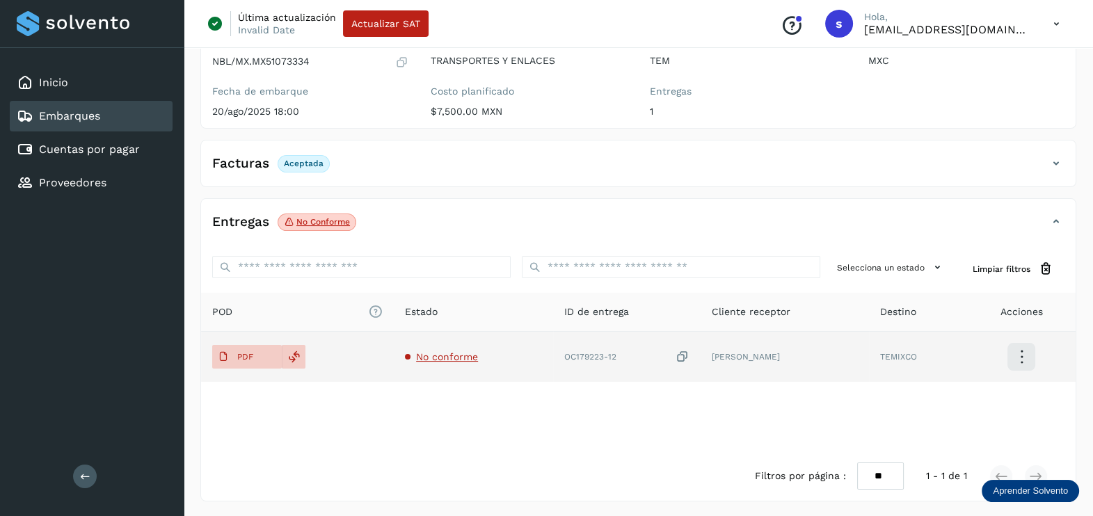
click at [684, 353] on icon at bounding box center [682, 357] width 14 height 15
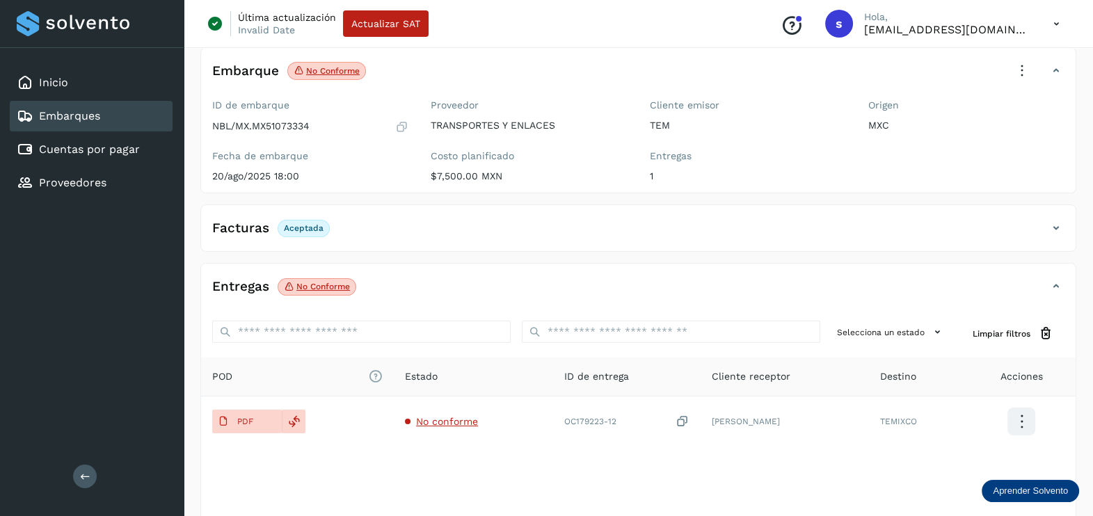
scroll to position [0, 0]
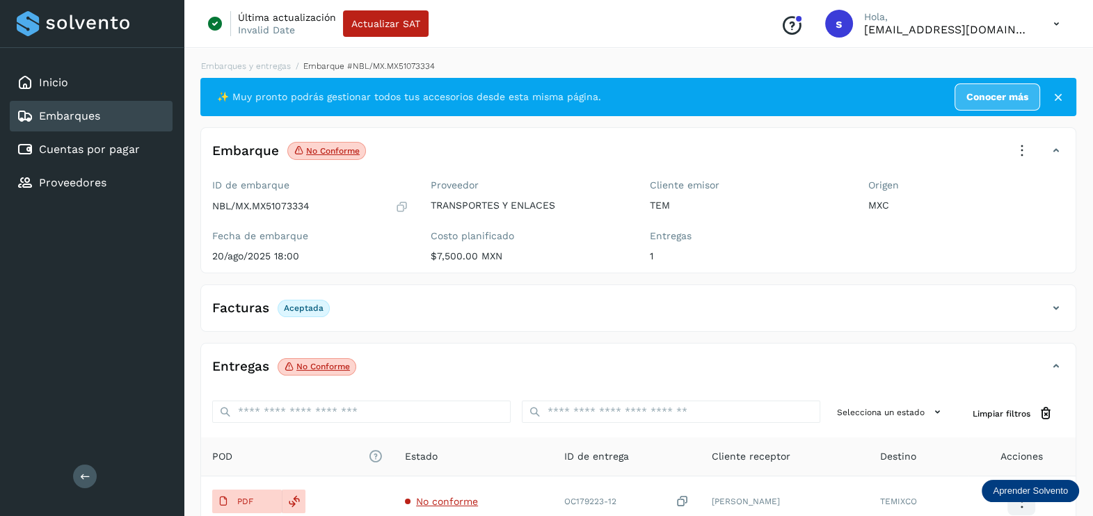
click at [1012, 157] on icon at bounding box center [1021, 151] width 31 height 31
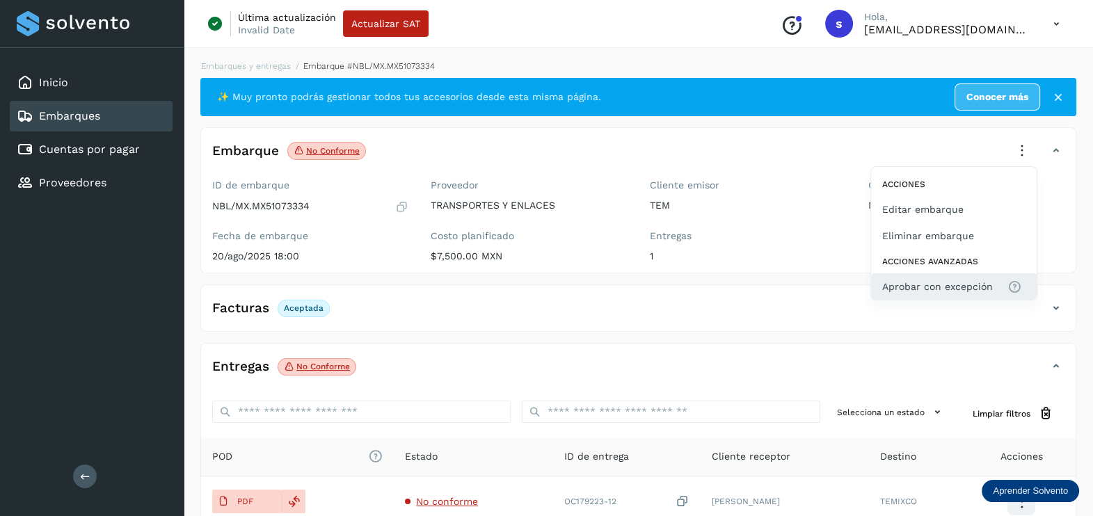
click at [931, 277] on button "Aprobar con excepción" at bounding box center [954, 286] width 166 height 26
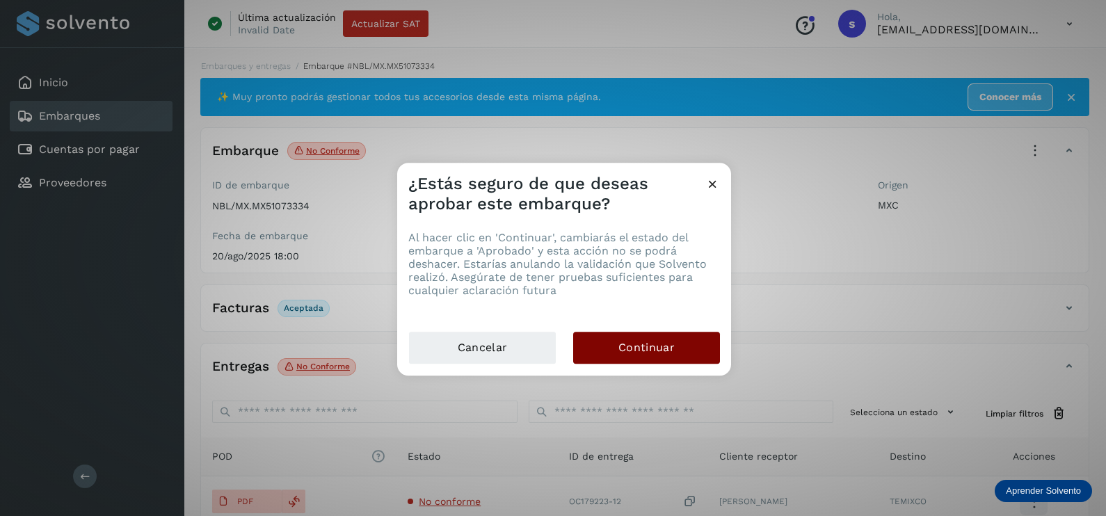
click at [680, 339] on button "Continuar" at bounding box center [646, 348] width 147 height 32
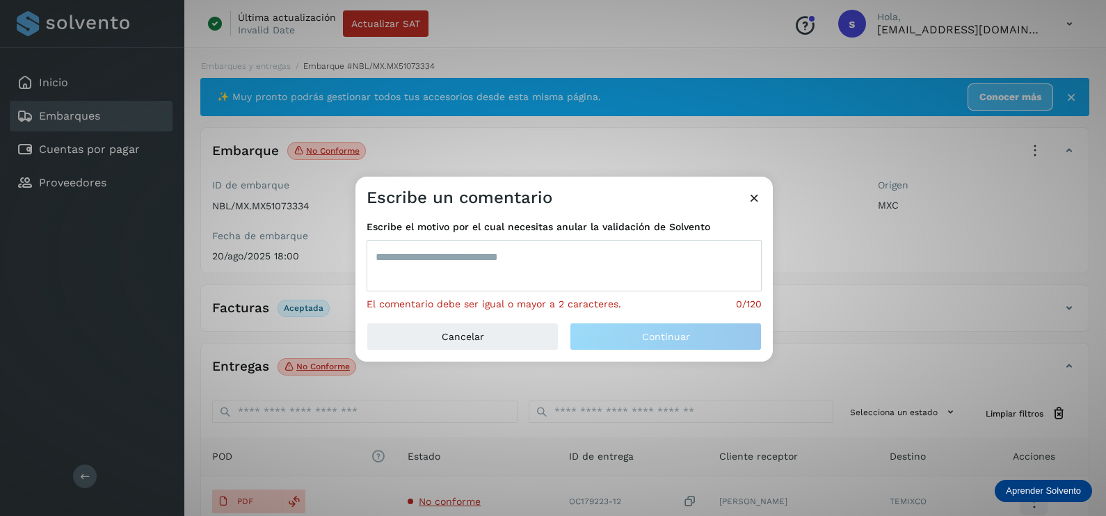
click at [460, 259] on textarea at bounding box center [564, 265] width 395 height 51
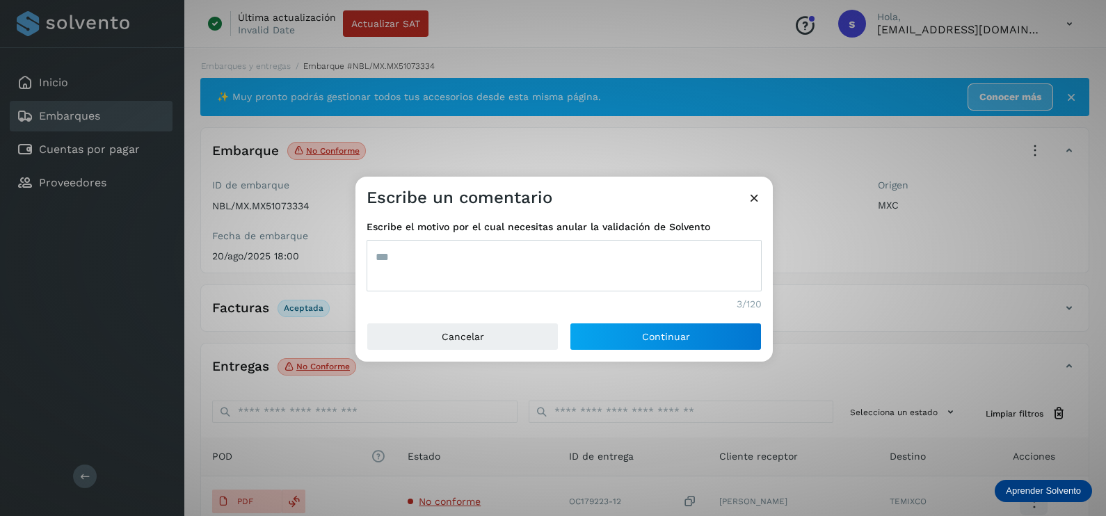
type textarea "***"
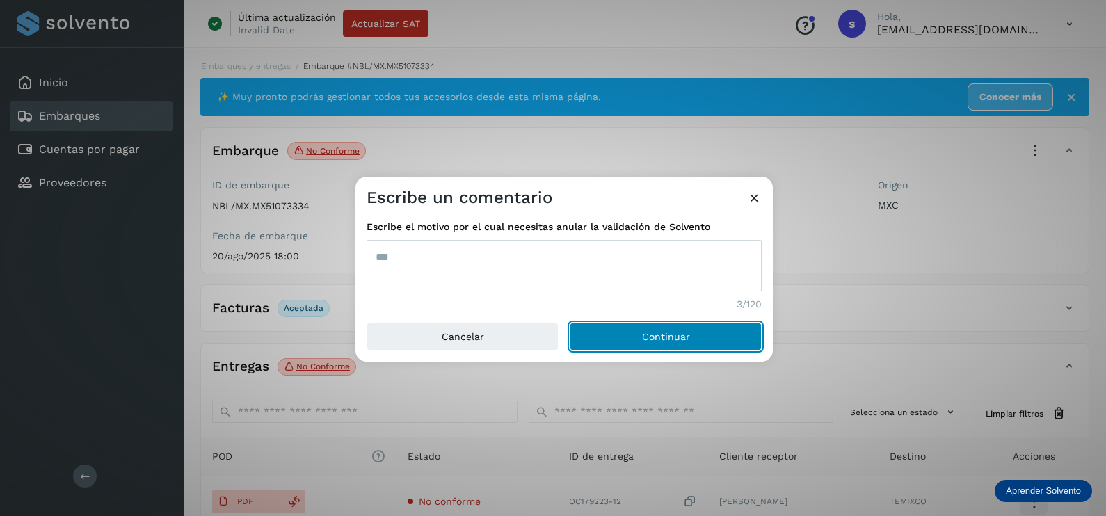
click at [570, 323] on button "Continuar" at bounding box center [666, 337] width 192 height 28
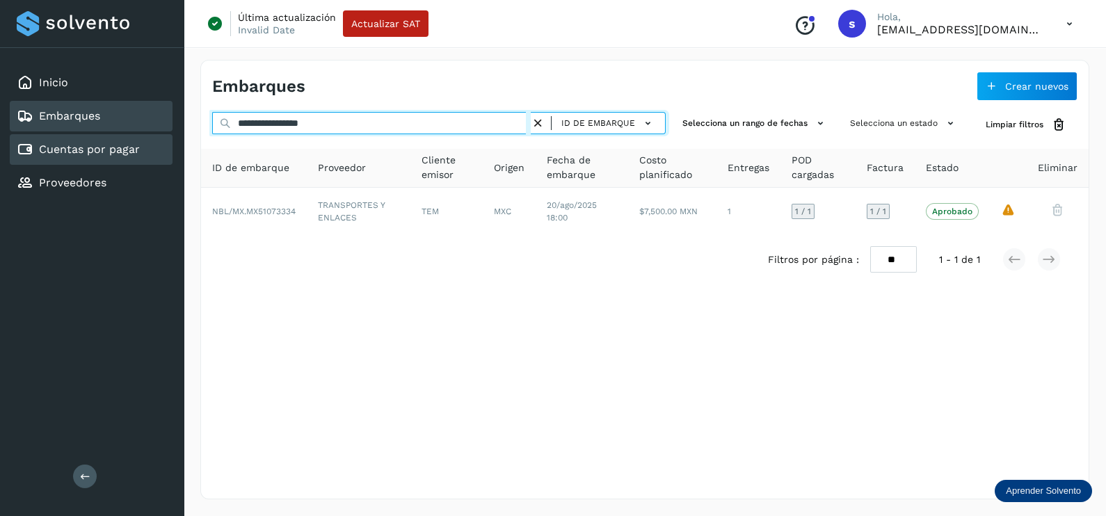
drag, startPoint x: 410, startPoint y: 122, endPoint x: 167, endPoint y: 139, distance: 244.0
click at [167, 140] on div "**********" at bounding box center [553, 258] width 1106 height 516
paste input "text"
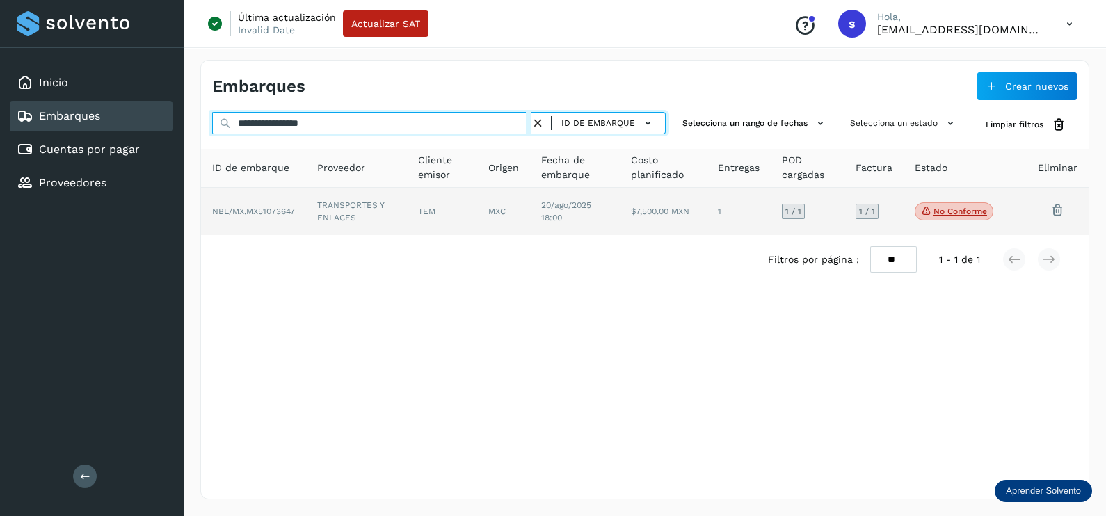
type input "**********"
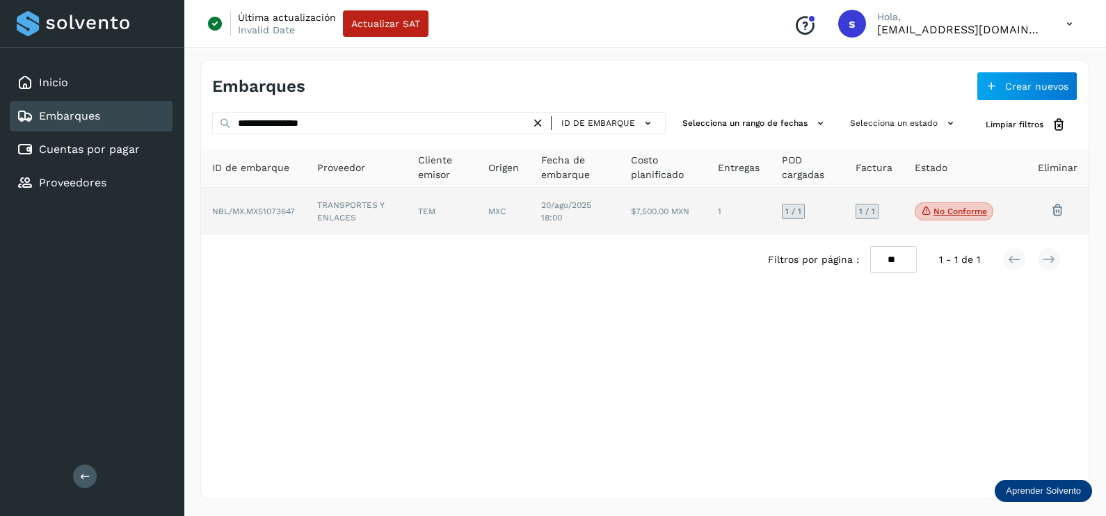
click at [407, 212] on td "TRANSPORTES Y ENLACES" at bounding box center [442, 211] width 70 height 47
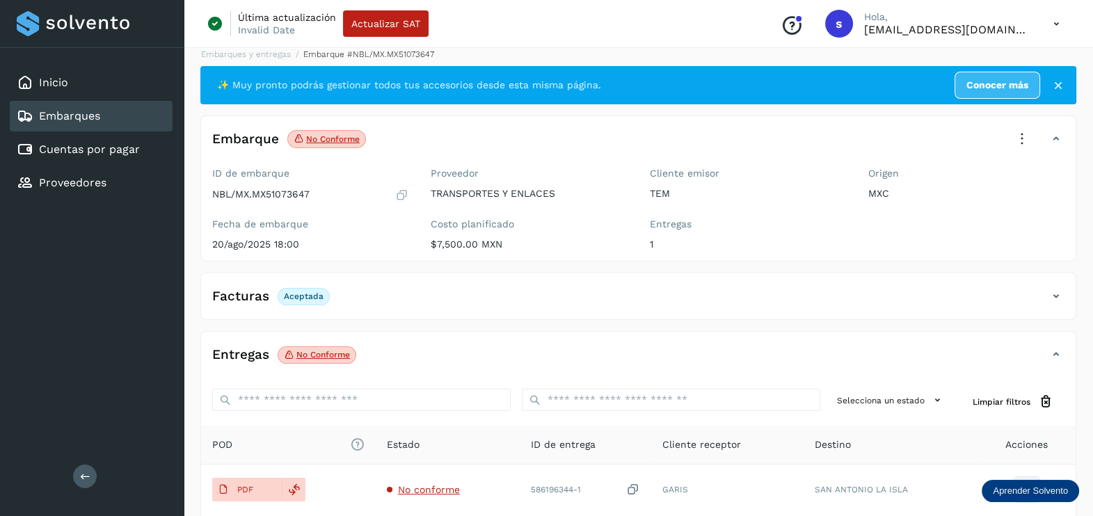
scroll to position [145, 0]
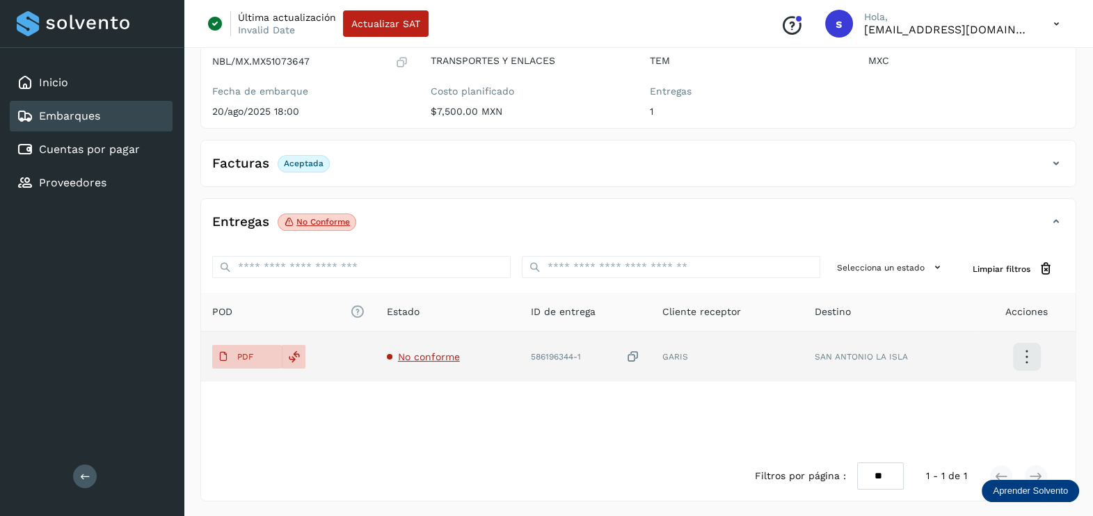
click at [435, 358] on span "No conforme" at bounding box center [429, 356] width 62 height 11
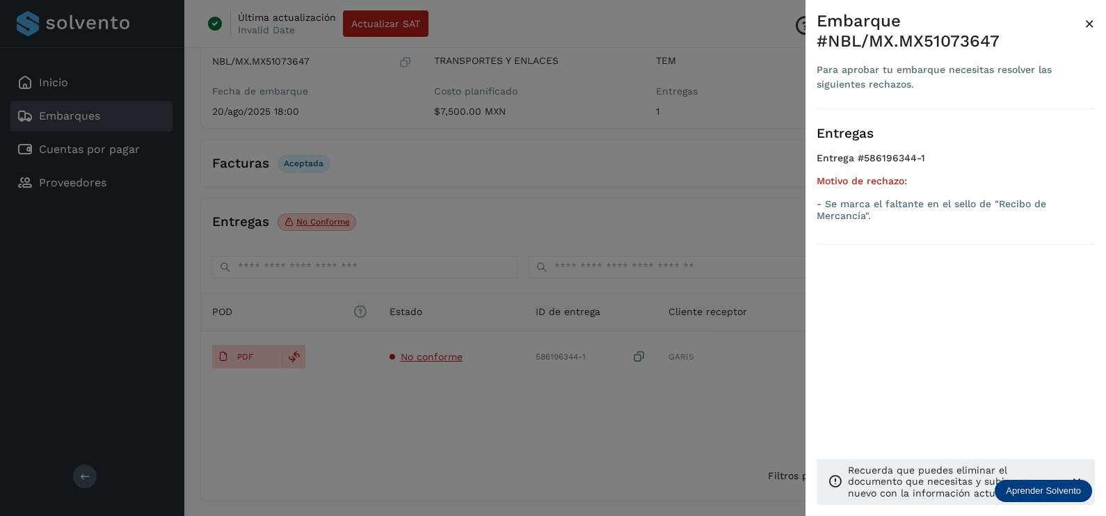
click at [477, 424] on div at bounding box center [553, 258] width 1106 height 516
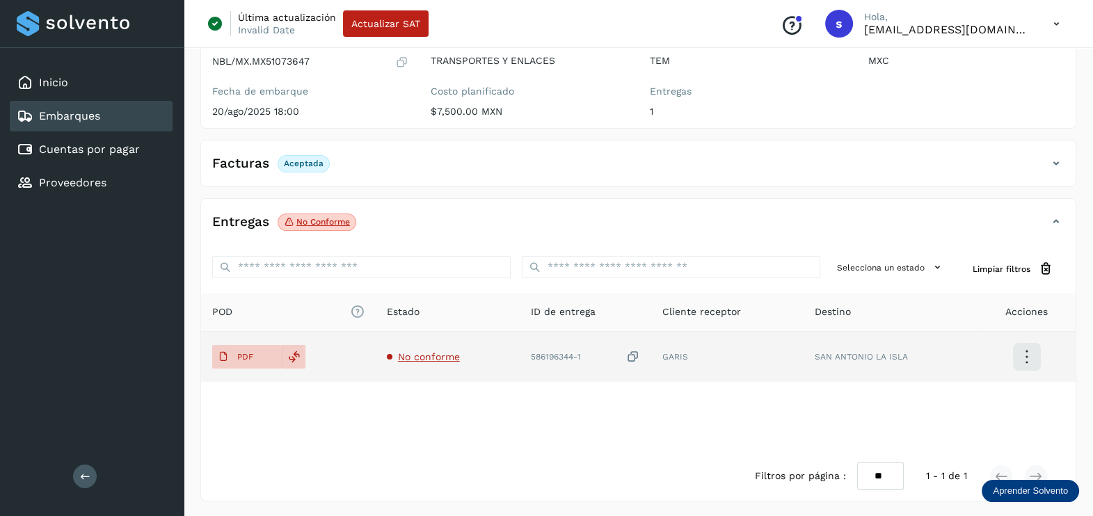
click at [451, 351] on span "No conforme" at bounding box center [429, 356] width 62 height 11
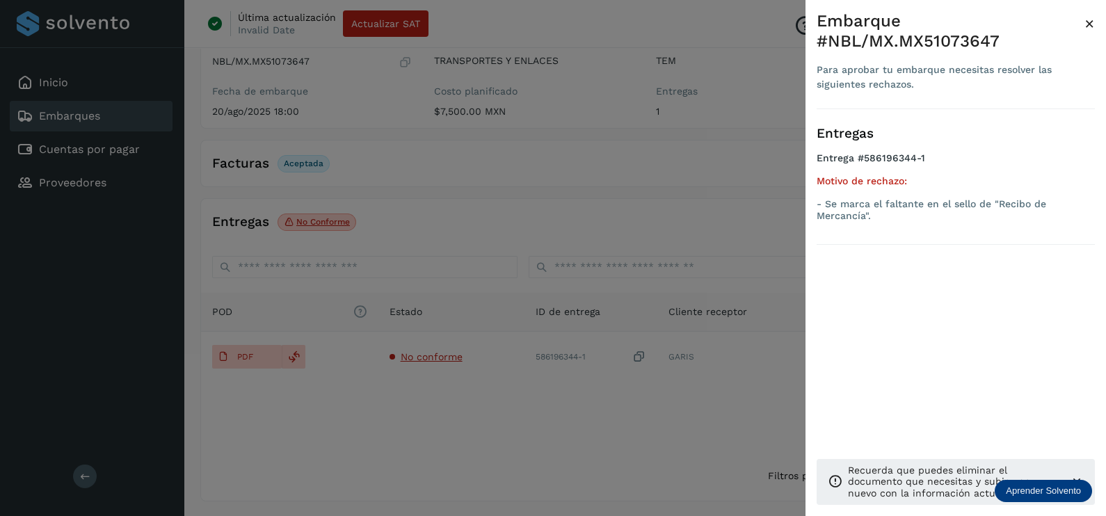
click at [458, 390] on div at bounding box center [553, 258] width 1106 height 516
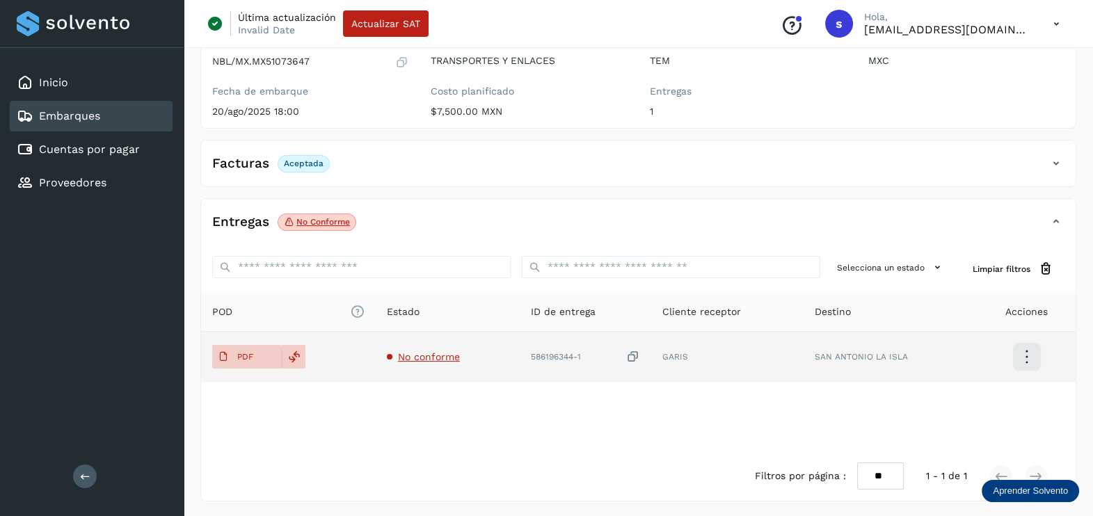
click at [636, 351] on icon at bounding box center [633, 357] width 14 height 15
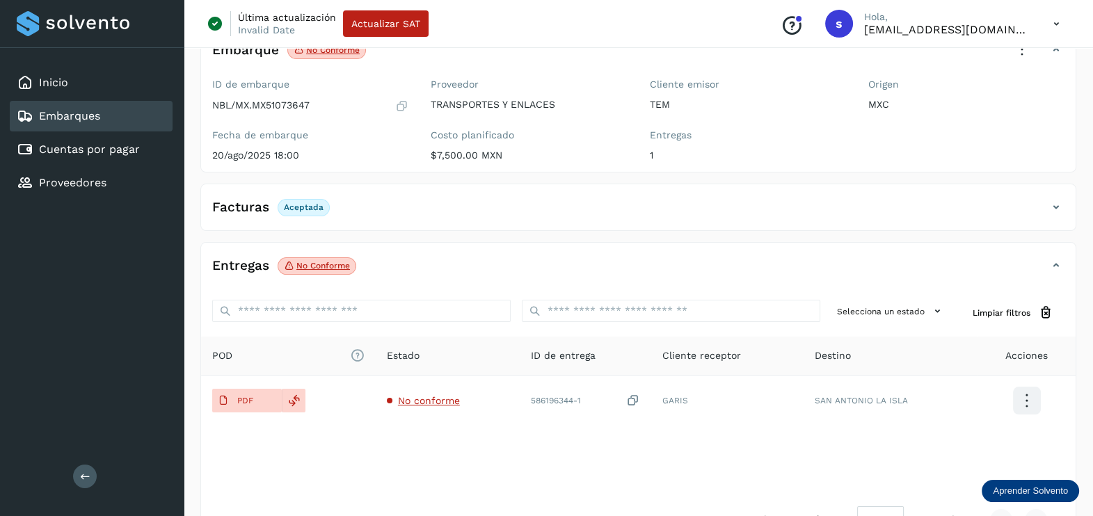
scroll to position [0, 0]
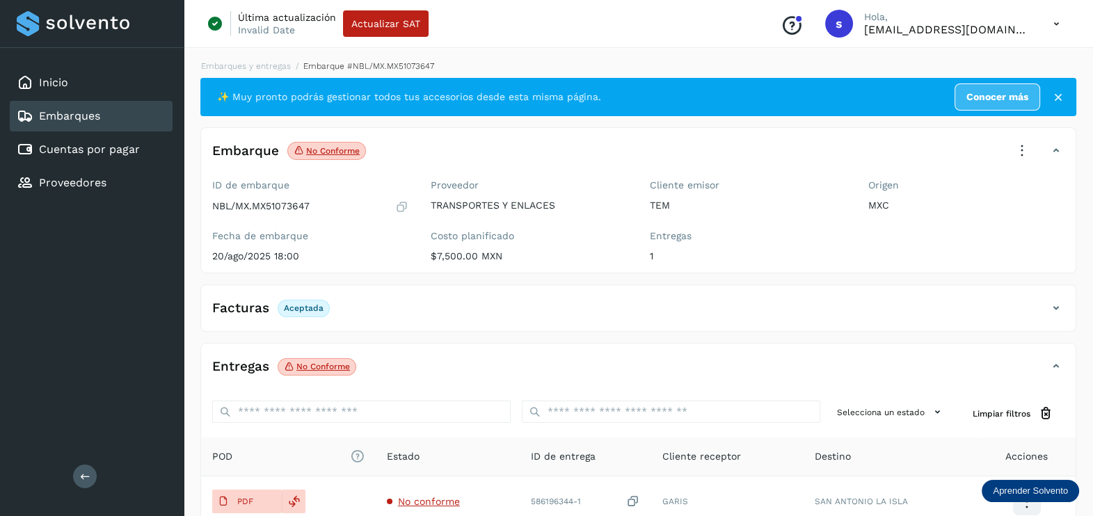
click at [1022, 153] on icon at bounding box center [1021, 151] width 31 height 31
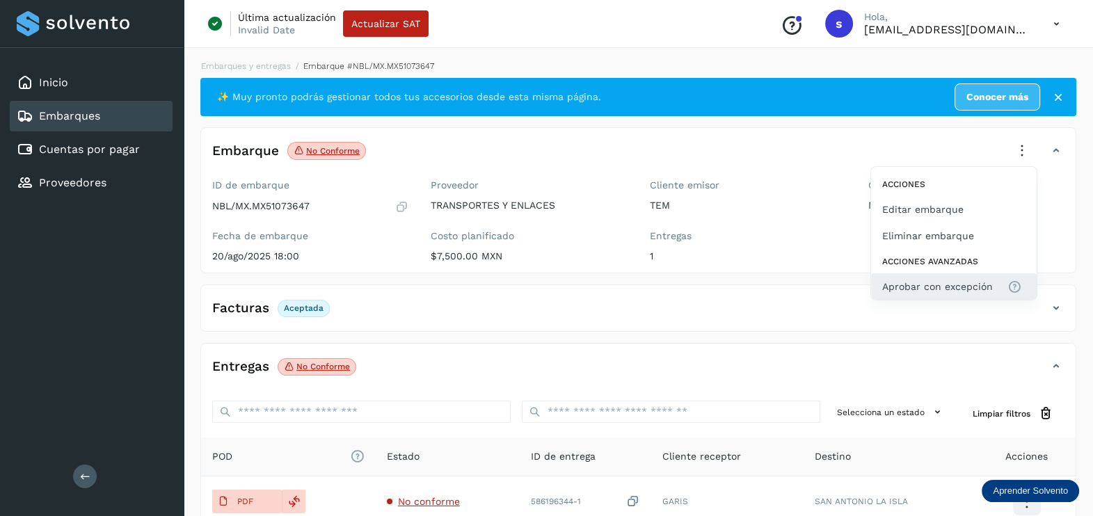
click at [932, 293] on span "Aprobar con excepción" at bounding box center [937, 286] width 111 height 15
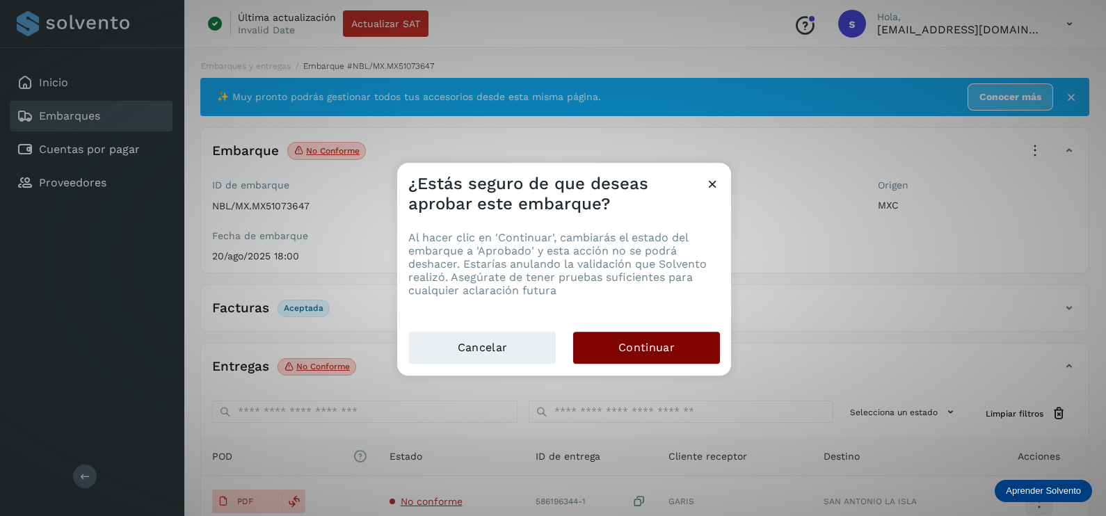
click at [631, 350] on span "Continuar" at bounding box center [646, 347] width 56 height 15
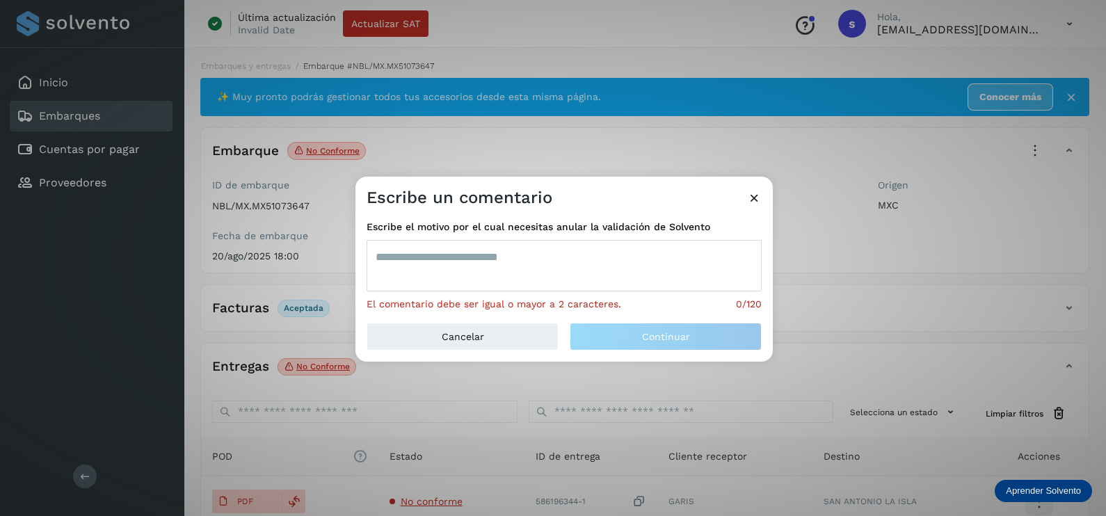
click at [492, 271] on textarea at bounding box center [564, 265] width 395 height 51
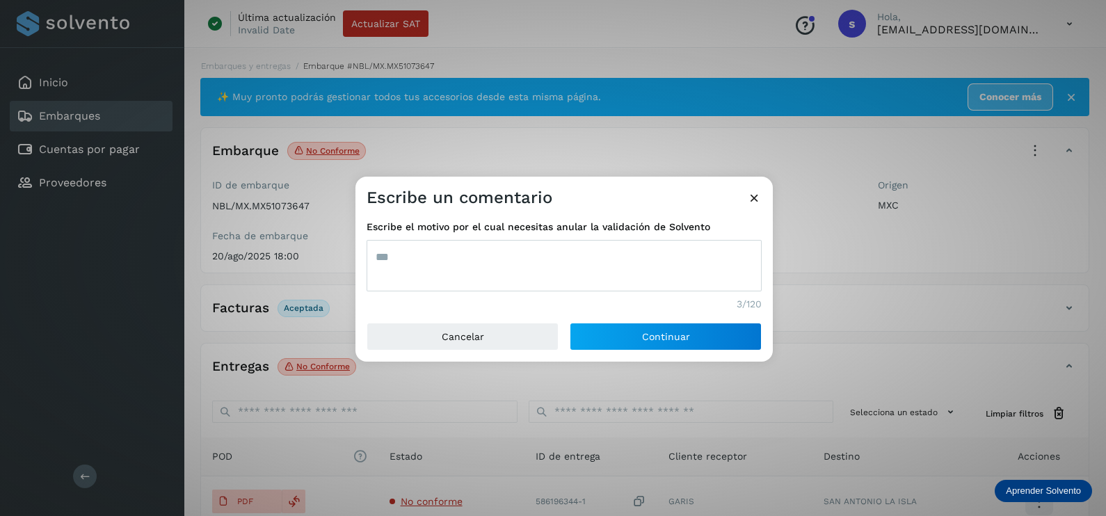
type textarea "***"
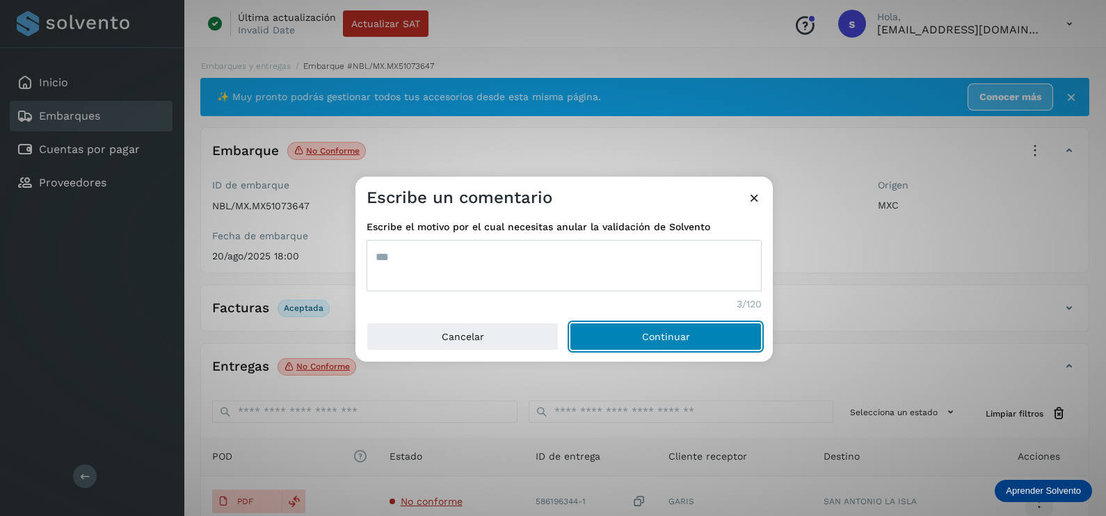
click at [570, 323] on button "Continuar" at bounding box center [666, 337] width 192 height 28
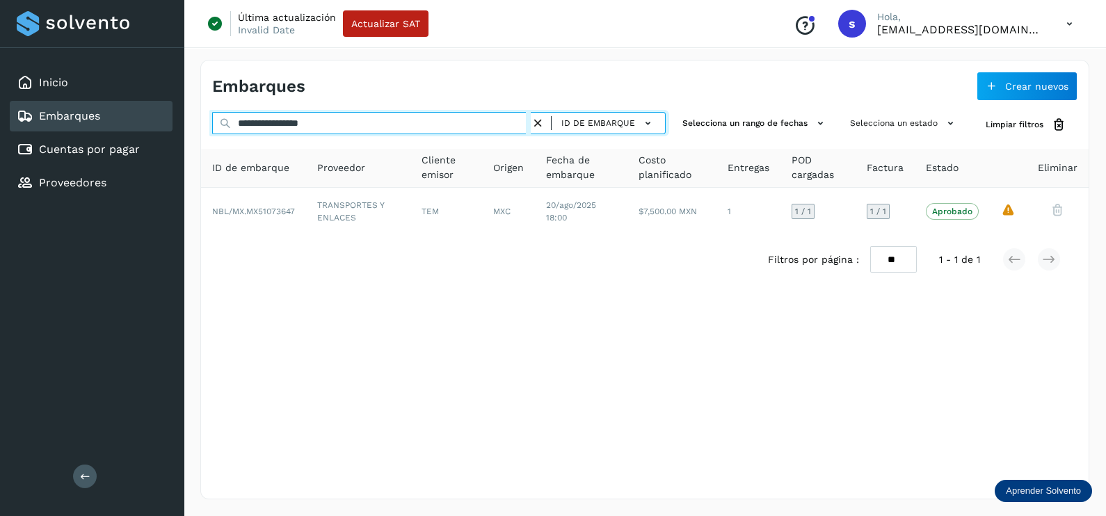
drag, startPoint x: 283, startPoint y: 122, endPoint x: 202, endPoint y: 119, distance: 81.4
click at [218, 122] on input "**********" at bounding box center [371, 123] width 319 height 22
paste input "text"
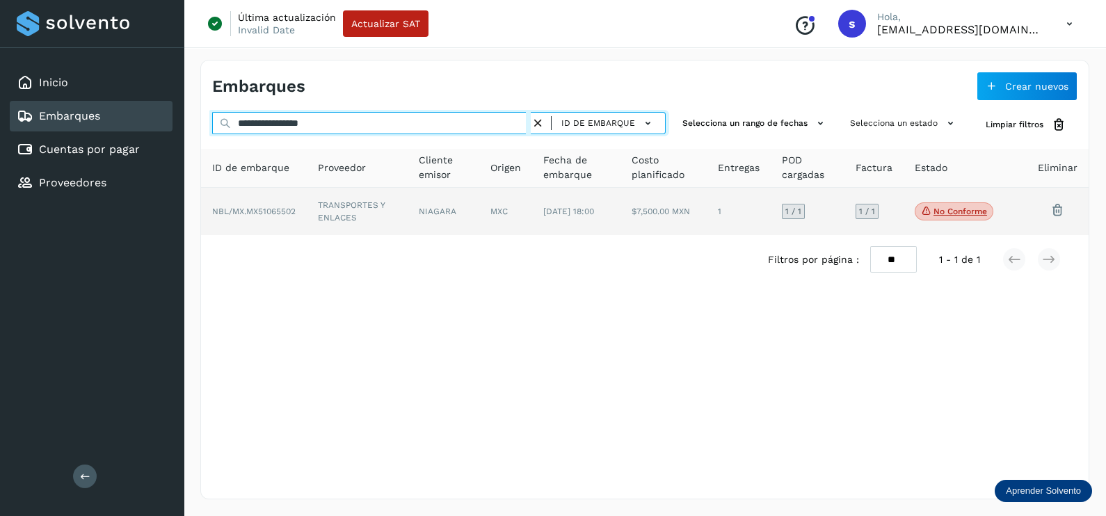
type input "**********"
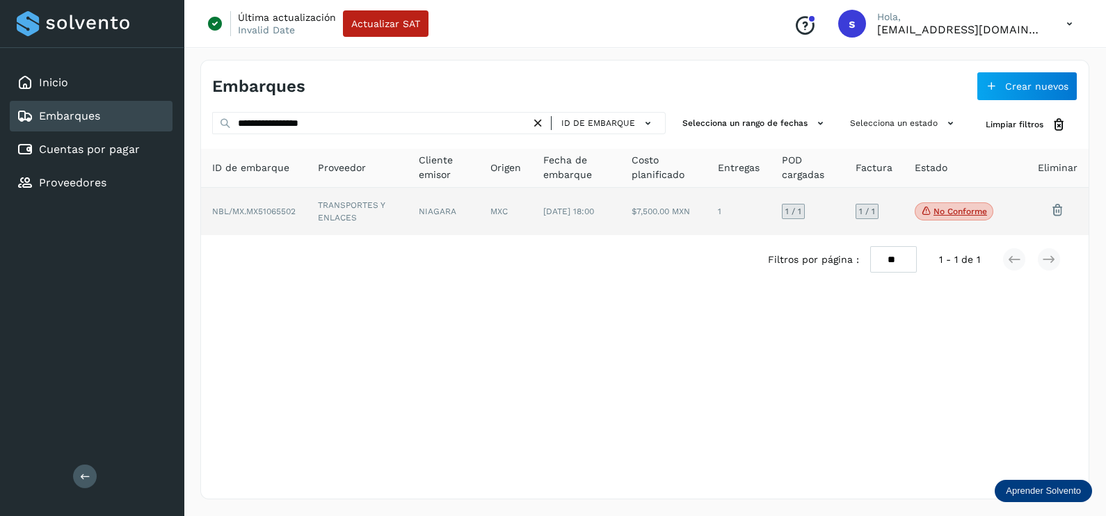
click at [293, 207] on span "NBL/MX.MX51065502" at bounding box center [253, 212] width 83 height 10
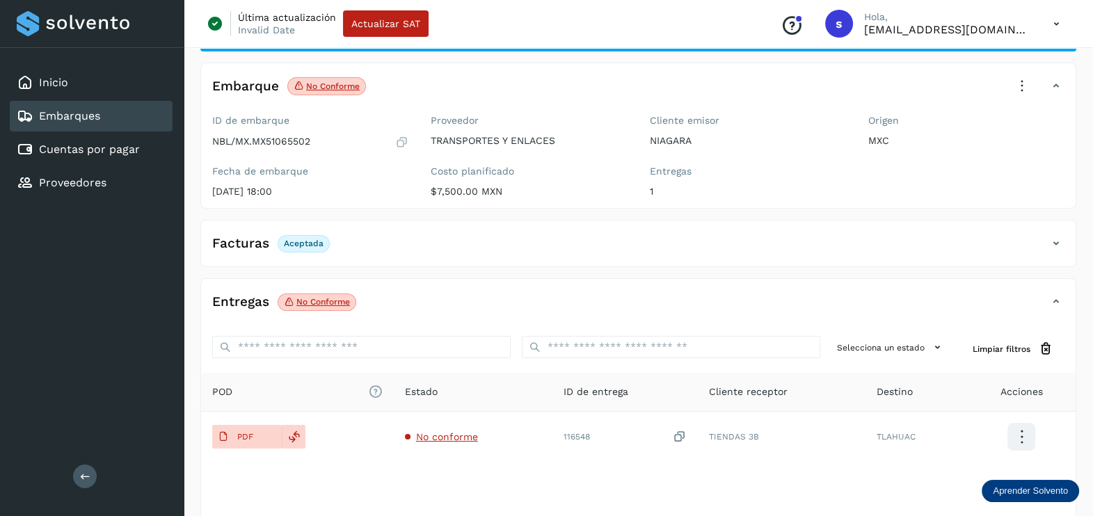
scroll to position [145, 0]
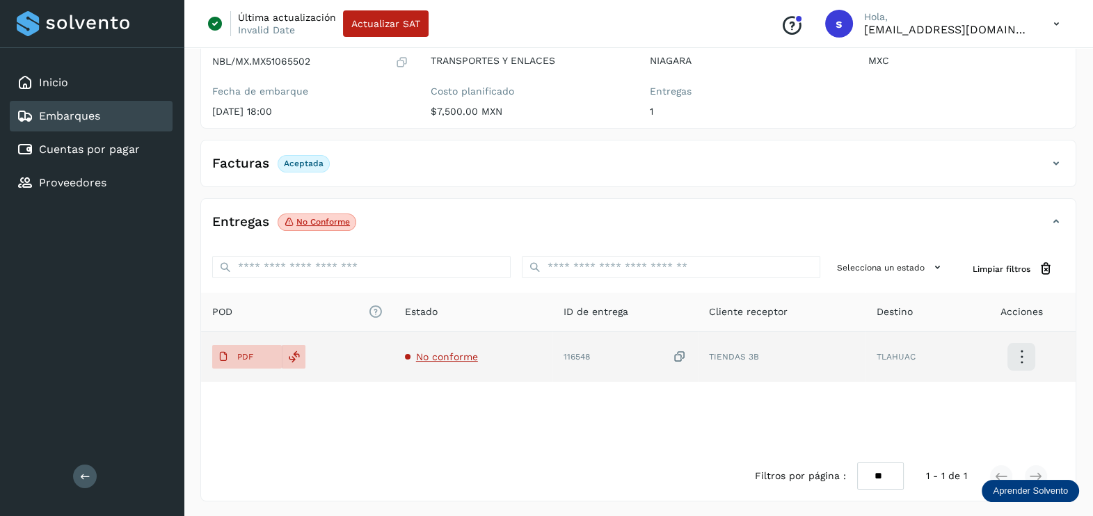
click at [438, 359] on span "No conforme" at bounding box center [447, 356] width 62 height 11
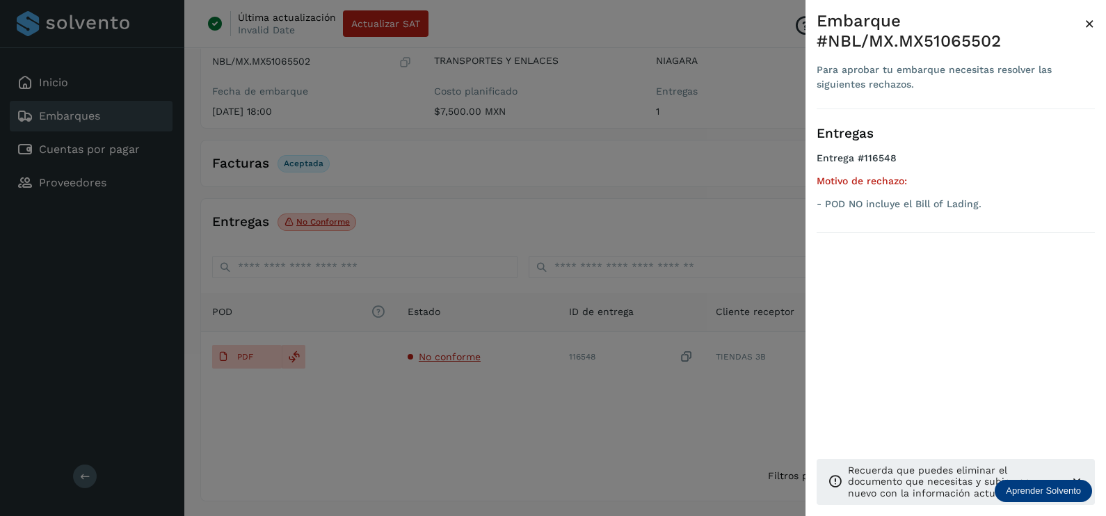
click at [522, 409] on div at bounding box center [553, 258] width 1106 height 516
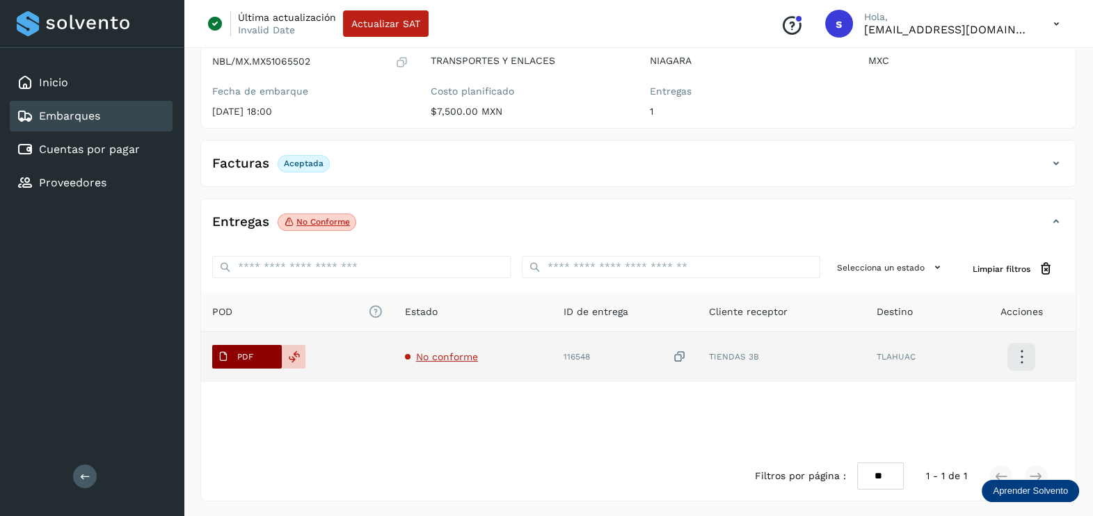
click at [271, 352] on button "PDF" at bounding box center [247, 357] width 70 height 24
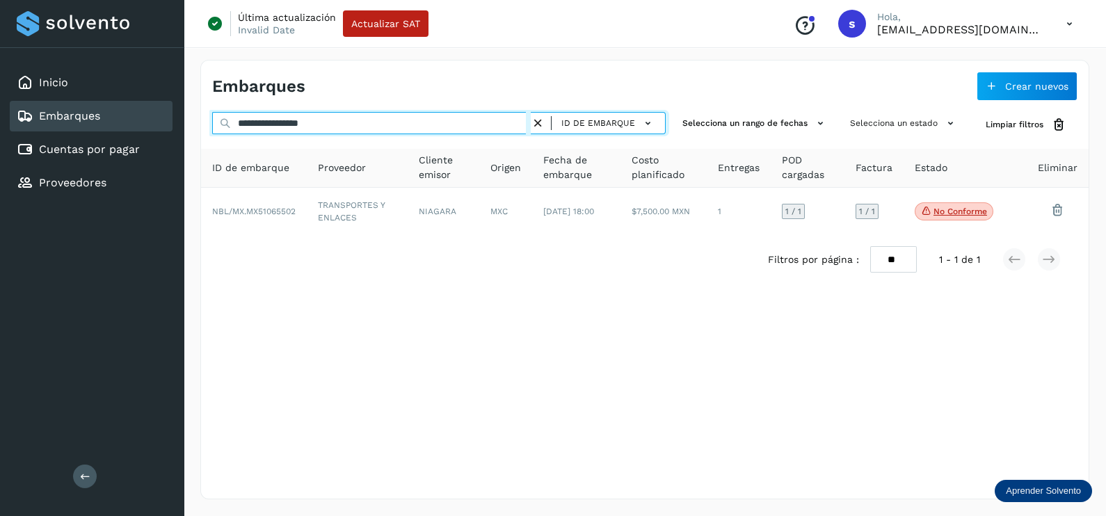
drag, startPoint x: 379, startPoint y: 127, endPoint x: 125, endPoint y: 124, distance: 253.9
click at [125, 124] on div "**********" at bounding box center [553, 258] width 1106 height 516
paste input "text"
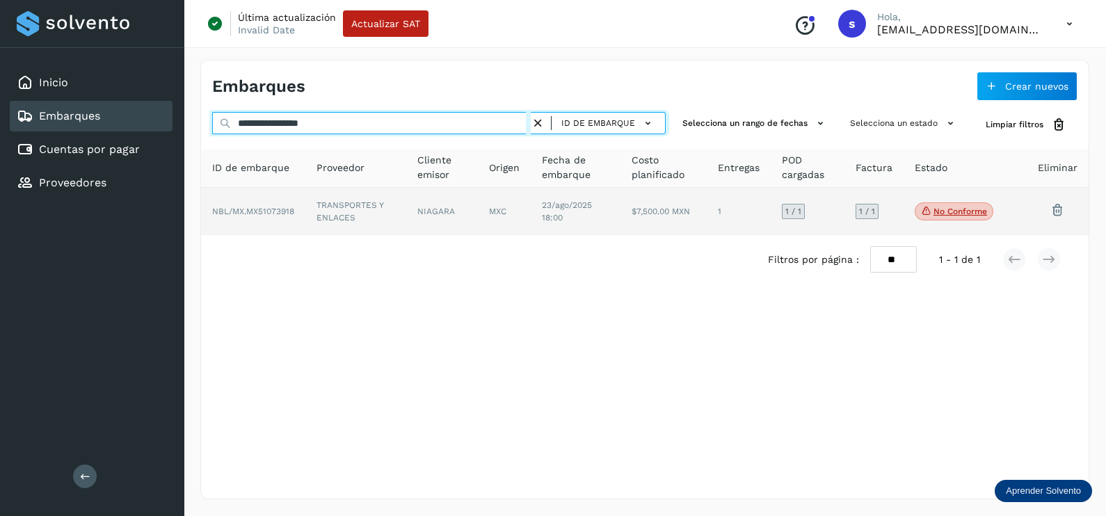
type input "**********"
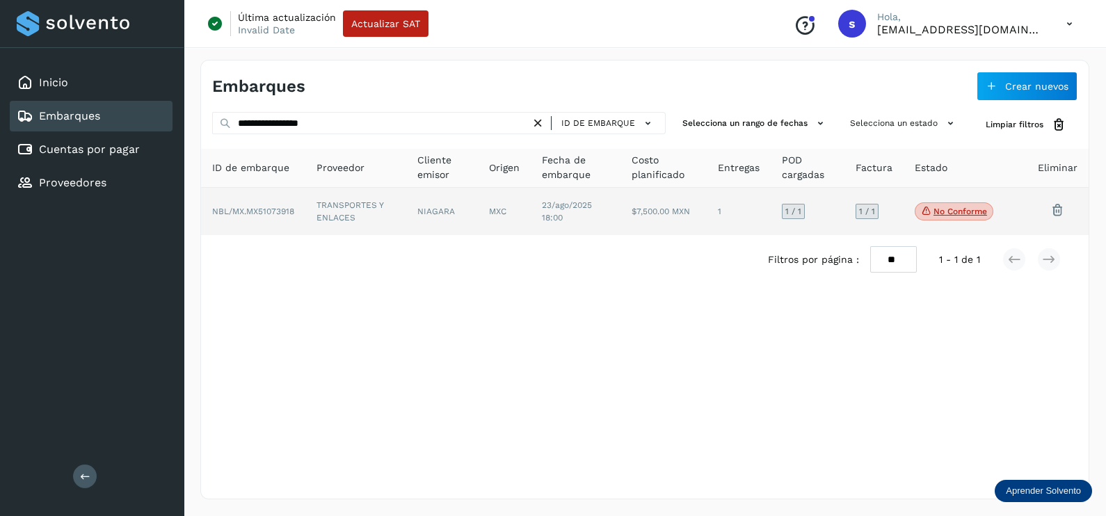
click at [406, 219] on td "TRANSPORTES Y ENLACES" at bounding box center [442, 211] width 72 height 47
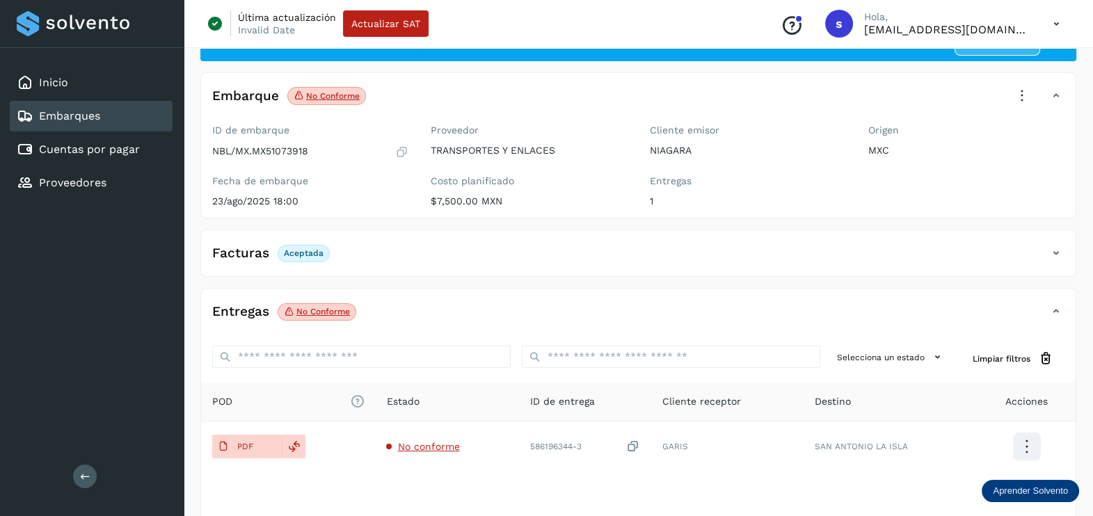
scroll to position [145, 0]
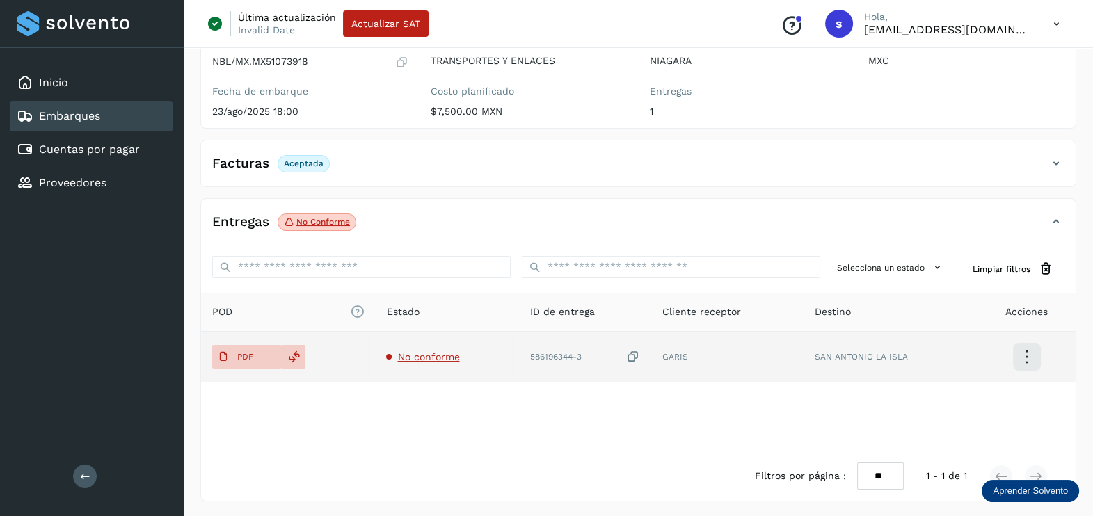
click at [519, 348] on td "No conforme" at bounding box center [585, 357] width 132 height 50
click at [435, 359] on span "No conforme" at bounding box center [428, 356] width 62 height 11
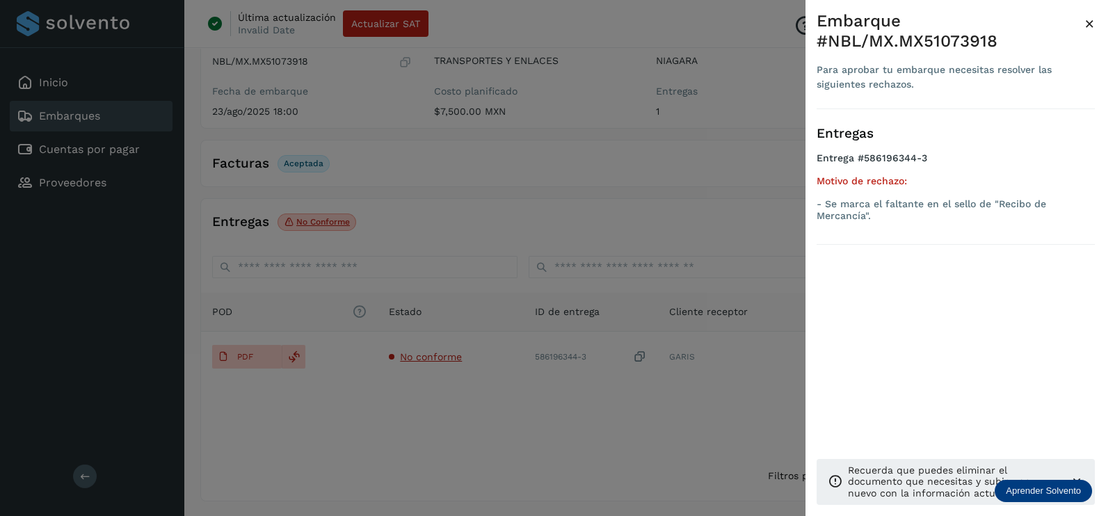
click at [497, 416] on div at bounding box center [553, 258] width 1106 height 516
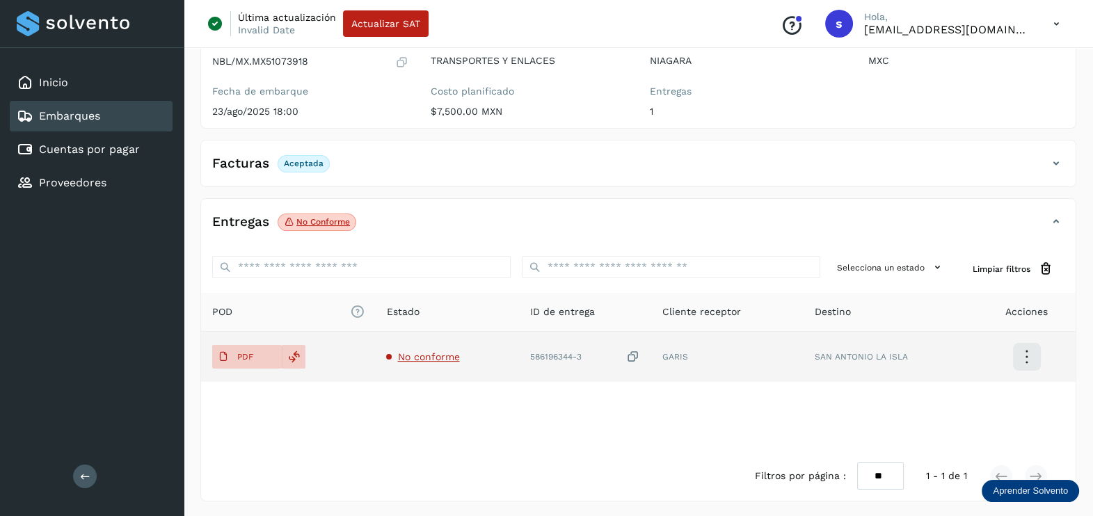
click at [634, 356] on icon at bounding box center [633, 357] width 14 height 15
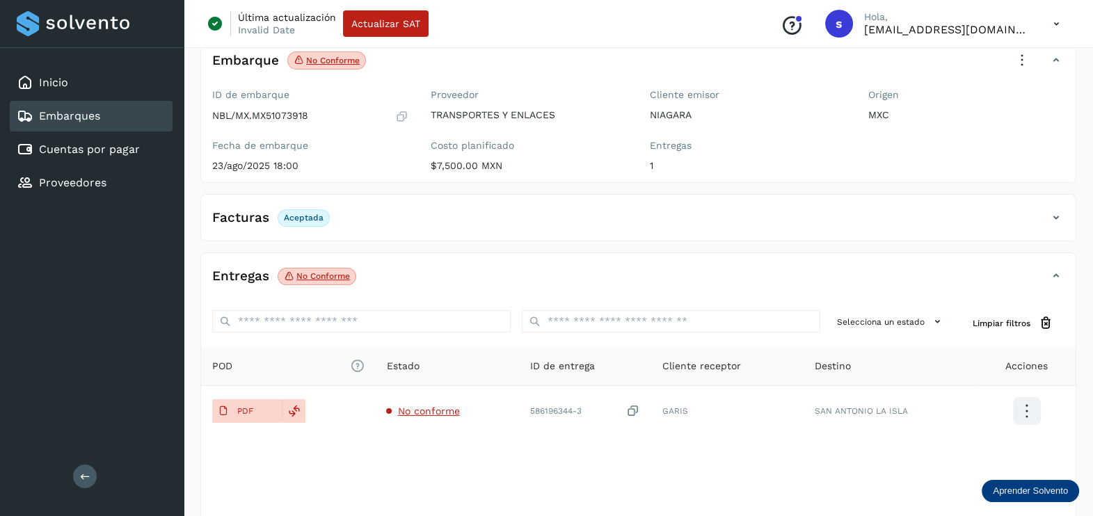
scroll to position [0, 0]
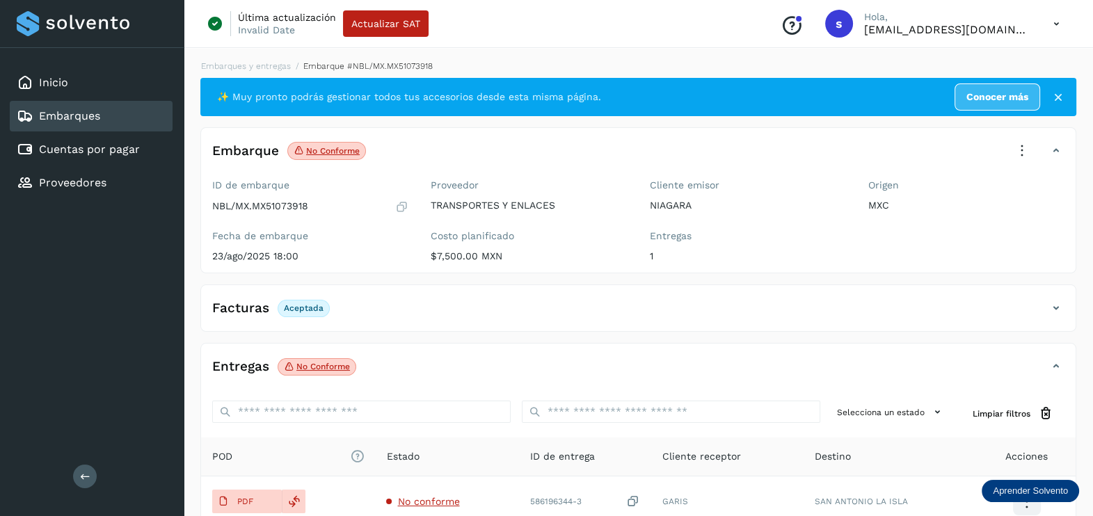
click at [1022, 143] on icon at bounding box center [1021, 151] width 31 height 31
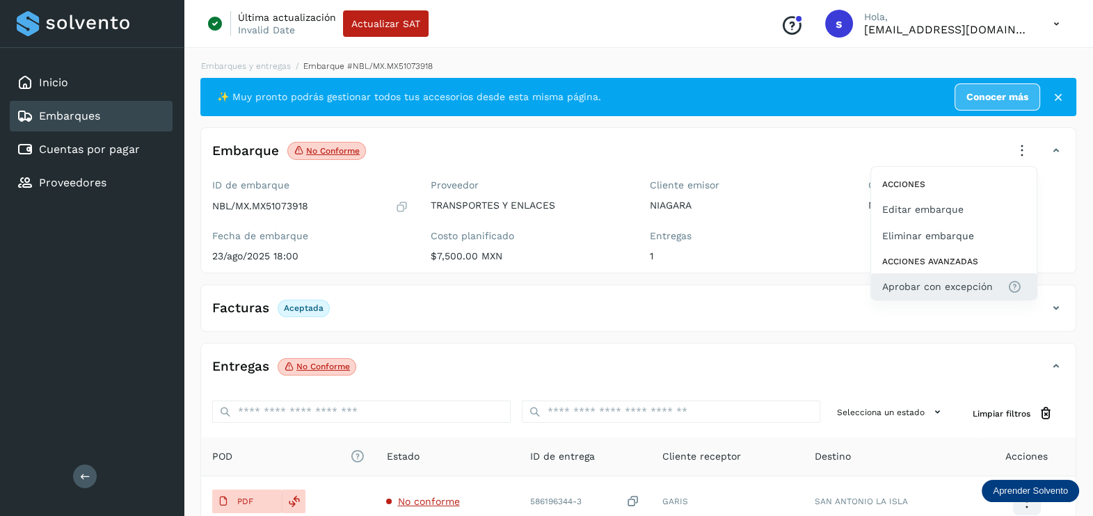
click at [946, 275] on button "Aprobar con excepción" at bounding box center [954, 286] width 166 height 26
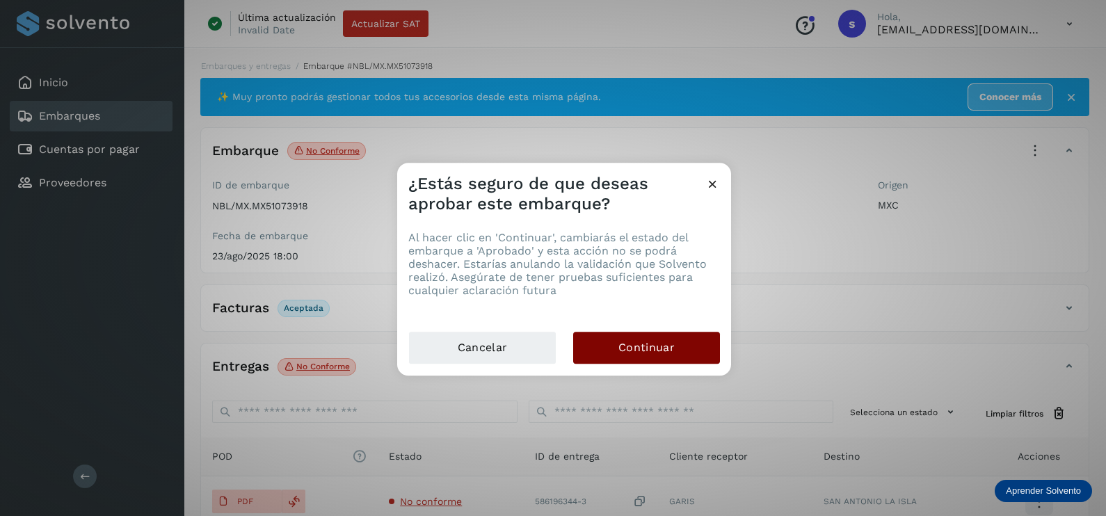
click at [638, 356] on button "Continuar" at bounding box center [646, 348] width 147 height 32
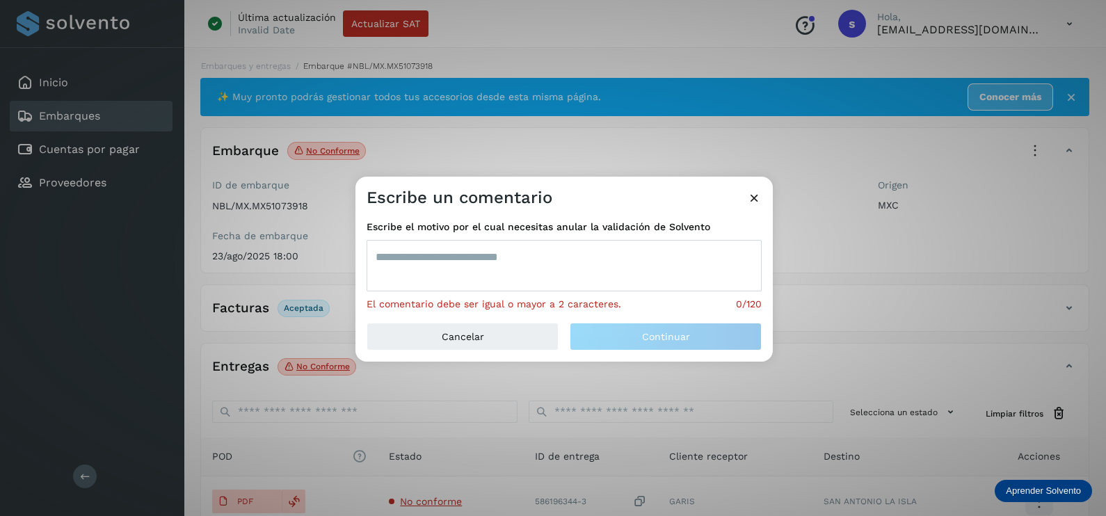
click at [474, 273] on textarea at bounding box center [564, 265] width 395 height 51
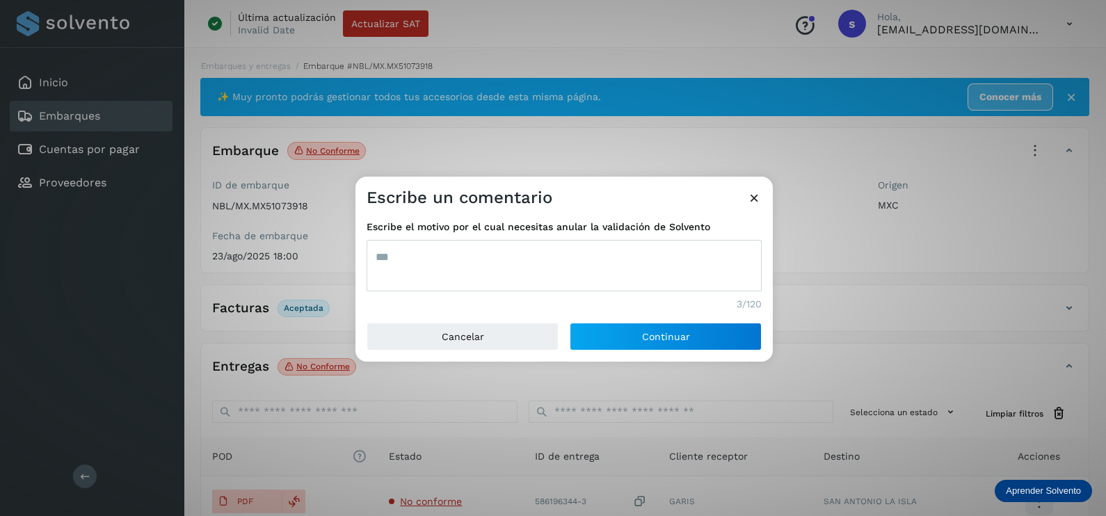
type textarea "***"
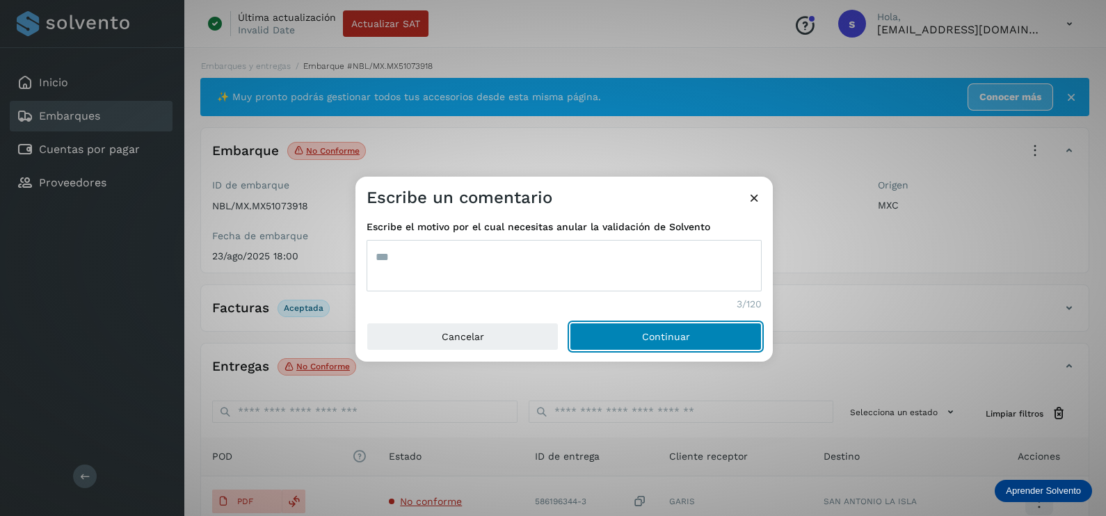
click at [570, 323] on button "Continuar" at bounding box center [666, 337] width 192 height 28
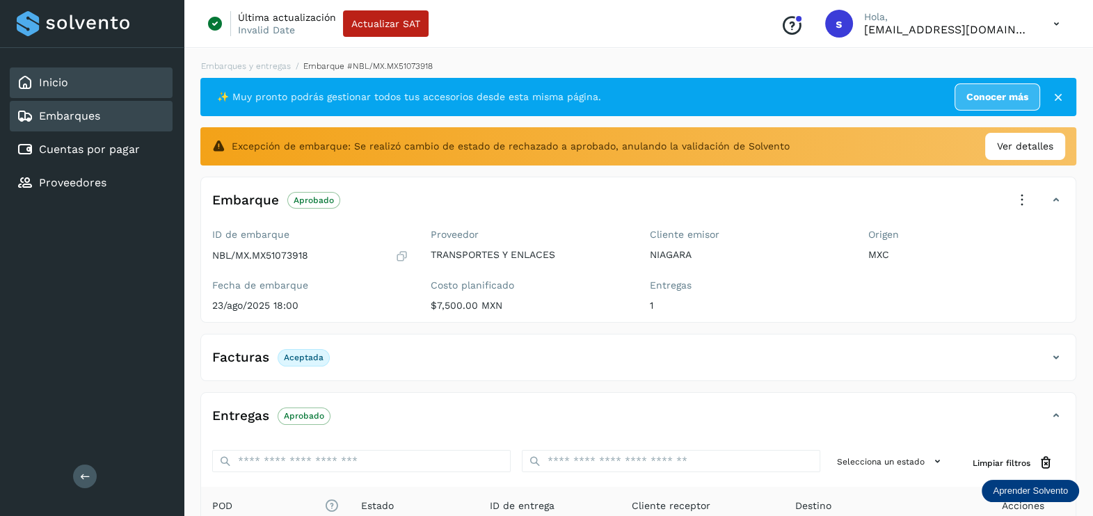
click at [76, 81] on div "Inicio" at bounding box center [91, 82] width 163 height 31
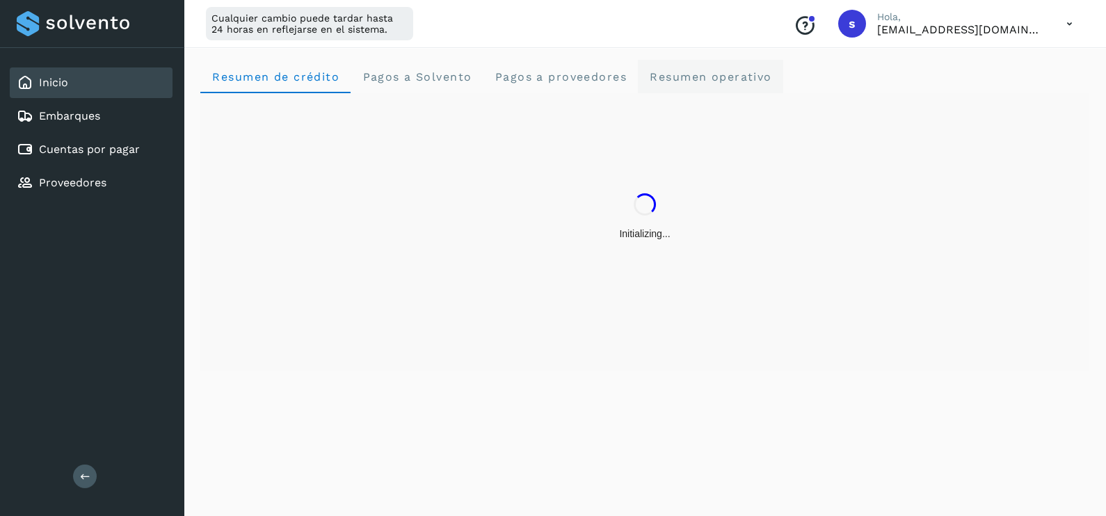
click at [713, 76] on span "Resumen operativo" at bounding box center [710, 76] width 123 height 13
